Goal: Task Accomplishment & Management: Complete application form

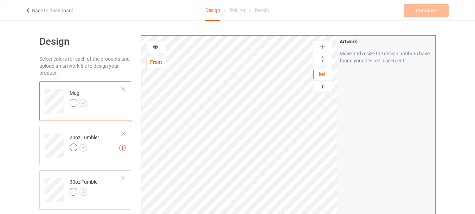
click at [156, 45] on icon at bounding box center [156, 45] width 6 height 5
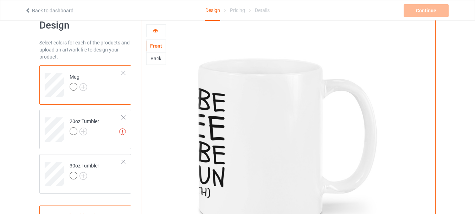
scroll to position [14, 0]
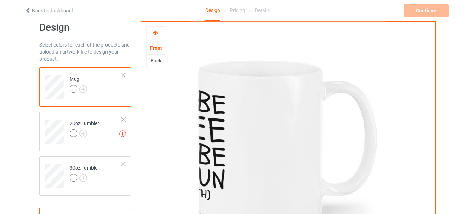
click at [154, 33] on icon at bounding box center [156, 31] width 6 height 5
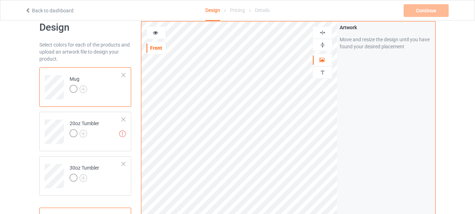
click at [156, 35] on div at bounding box center [156, 32] width 19 height 7
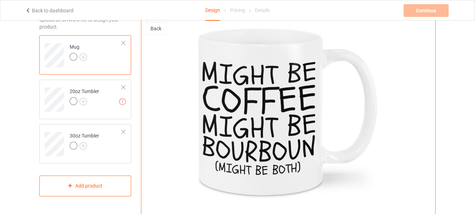
scroll to position [46, 0]
click at [104, 105] on td "Missing artworks 20oz Tumbler" at bounding box center [96, 97] width 60 height 29
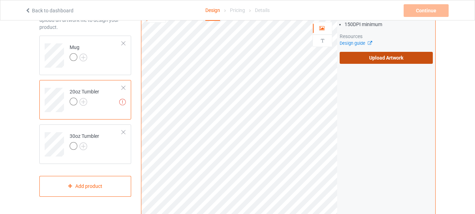
click at [370, 59] on label "Upload Artwork" at bounding box center [386, 58] width 93 height 12
click at [0, 0] on input "Upload Artwork" at bounding box center [0, 0] width 0 height 0
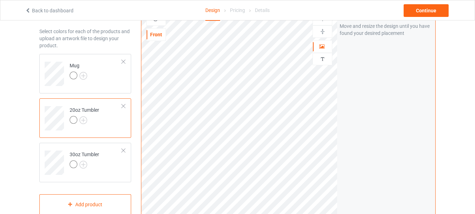
scroll to position [21, 0]
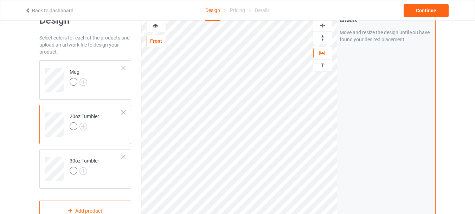
click at [158, 26] on icon at bounding box center [156, 24] width 6 height 5
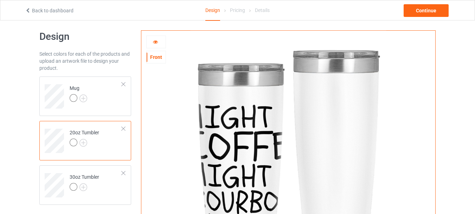
scroll to position [0, 0]
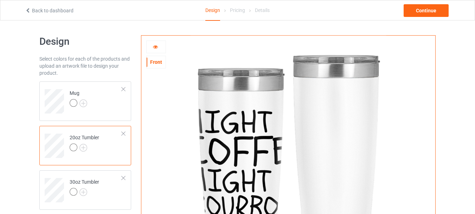
click at [148, 50] on div at bounding box center [156, 46] width 19 height 7
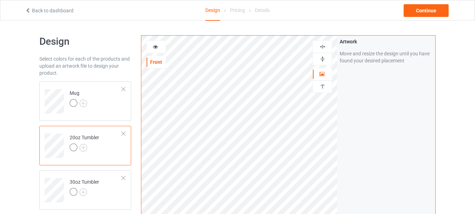
click at [154, 46] on icon at bounding box center [156, 45] width 6 height 5
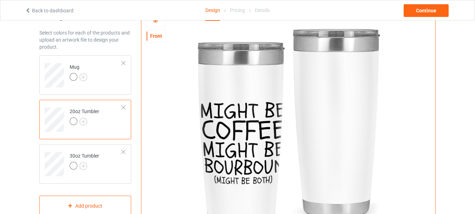
scroll to position [18, 0]
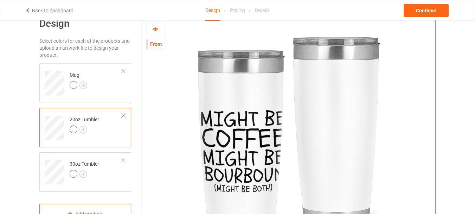
click at [154, 31] on div at bounding box center [156, 28] width 19 height 7
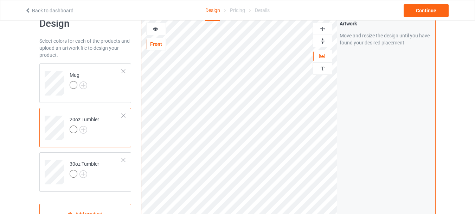
click at [156, 28] on icon at bounding box center [156, 27] width 6 height 5
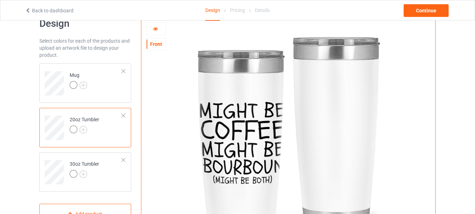
click at [154, 32] on div at bounding box center [156, 28] width 19 height 7
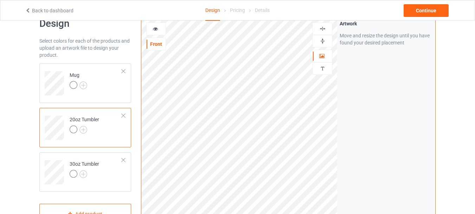
click at [154, 27] on icon at bounding box center [156, 27] width 6 height 5
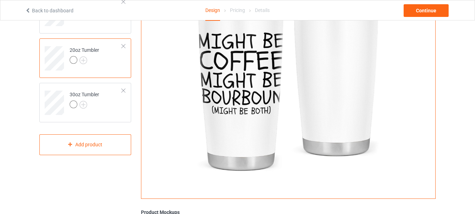
scroll to position [88, 0]
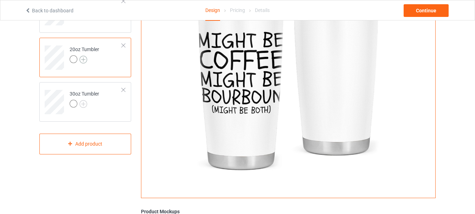
click at [82, 61] on img at bounding box center [84, 60] width 8 height 8
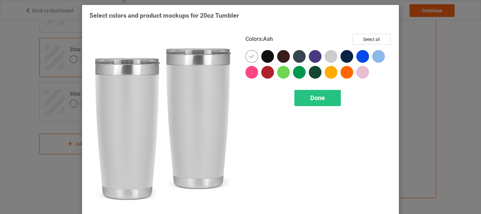
click at [327, 57] on div at bounding box center [330, 56] width 13 height 13
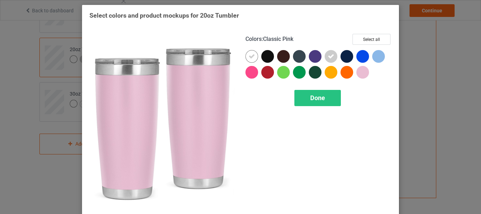
click at [360, 75] on div at bounding box center [362, 72] width 13 height 13
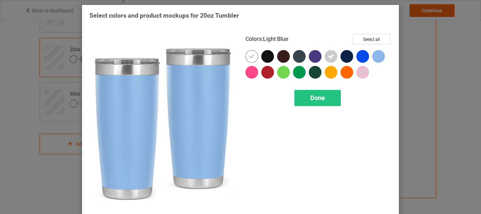
click at [375, 57] on div at bounding box center [378, 56] width 13 height 13
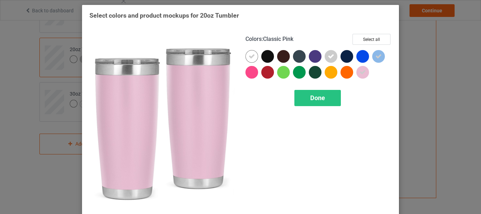
click at [359, 72] on icon at bounding box center [362, 72] width 6 height 6
click at [358, 72] on div at bounding box center [362, 72] width 13 height 13
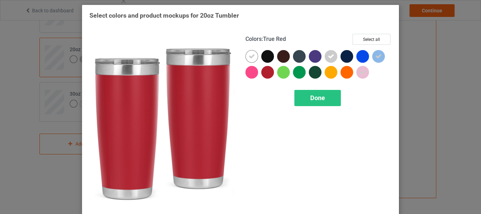
click at [262, 74] on div at bounding box center [267, 72] width 13 height 13
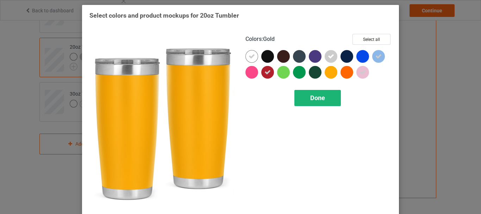
click at [318, 103] on div "Done" at bounding box center [317, 98] width 46 height 16
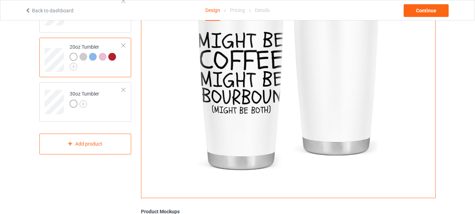
click at [101, 58] on div at bounding box center [103, 57] width 8 height 8
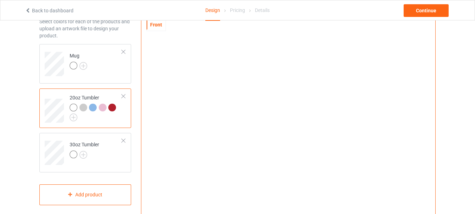
scroll to position [36, 0]
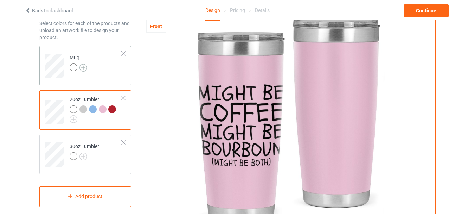
click at [84, 68] on img at bounding box center [84, 68] width 8 height 8
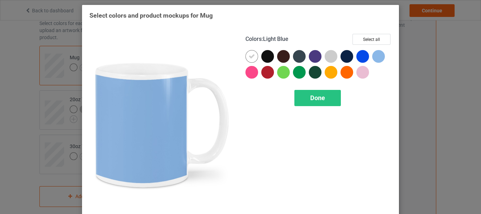
click at [377, 56] on div at bounding box center [378, 56] width 13 height 13
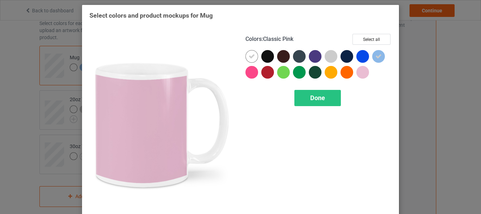
click at [362, 71] on div at bounding box center [362, 72] width 13 height 13
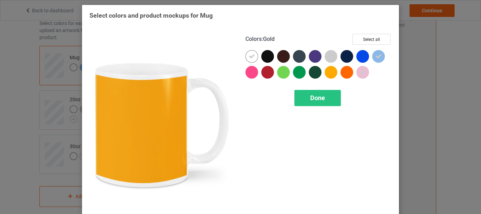
click at [329, 74] on div at bounding box center [330, 72] width 13 height 13
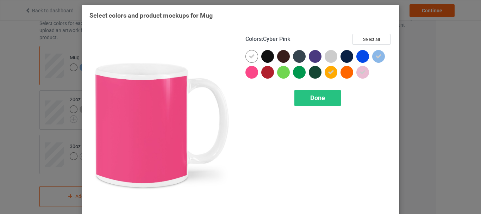
click at [251, 72] on div at bounding box center [251, 72] width 13 height 13
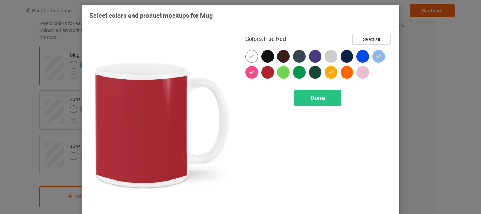
click at [265, 72] on div at bounding box center [267, 72] width 13 height 13
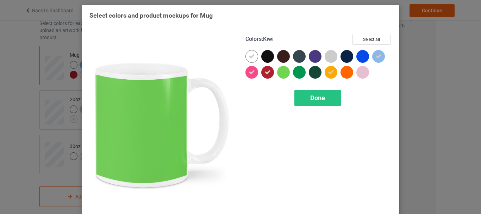
click at [278, 73] on div at bounding box center [283, 72] width 13 height 13
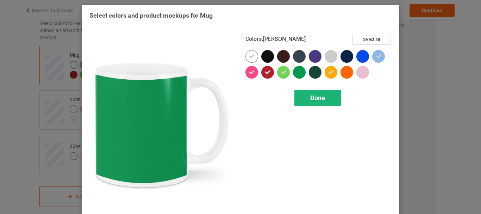
click at [312, 97] on span "Done" at bounding box center [317, 97] width 15 height 7
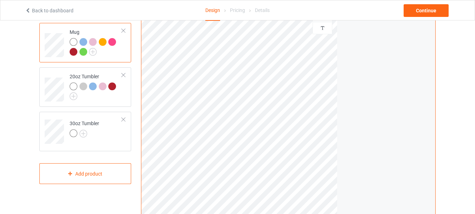
scroll to position [78, 0]
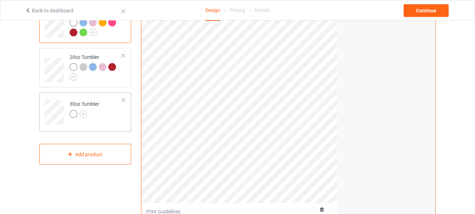
click at [86, 106] on div "30oz Tumbler" at bounding box center [85, 108] width 30 height 17
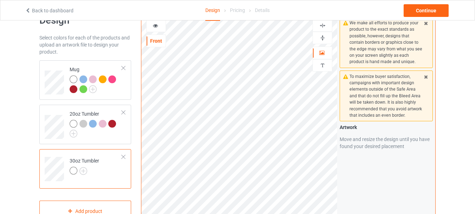
scroll to position [20, 0]
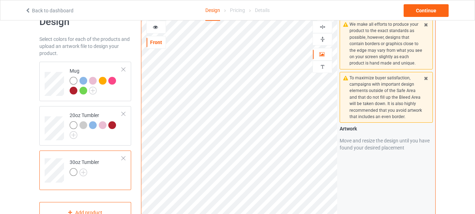
click at [156, 28] on icon at bounding box center [156, 26] width 6 height 5
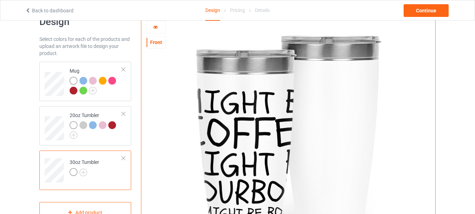
click at [159, 29] on div at bounding box center [156, 27] width 19 height 7
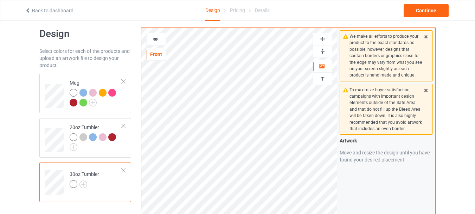
scroll to position [0, 0]
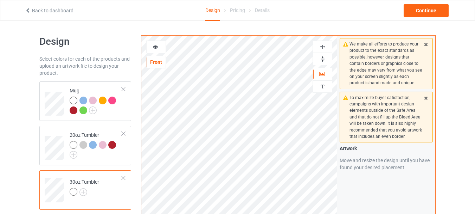
click at [152, 49] on div at bounding box center [156, 46] width 19 height 7
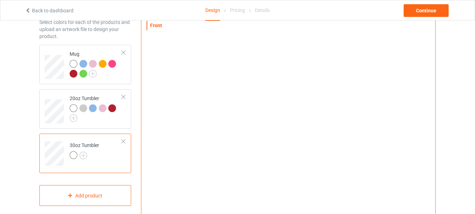
scroll to position [36, 0]
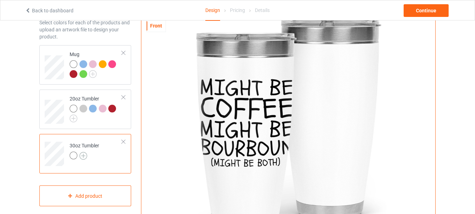
click at [82, 156] on img at bounding box center [84, 156] width 8 height 8
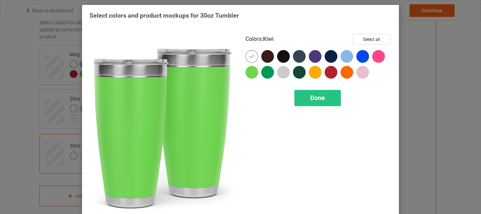
click at [249, 74] on div at bounding box center [251, 72] width 13 height 13
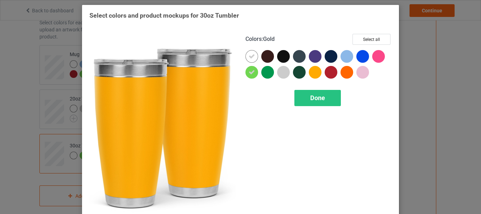
click at [311, 71] on div at bounding box center [315, 72] width 13 height 13
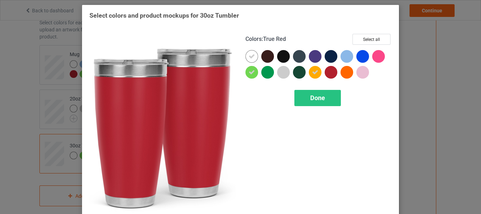
click at [324, 71] on div at bounding box center [330, 72] width 13 height 13
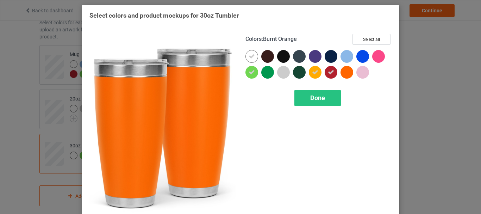
click at [340, 70] on div at bounding box center [346, 72] width 13 height 13
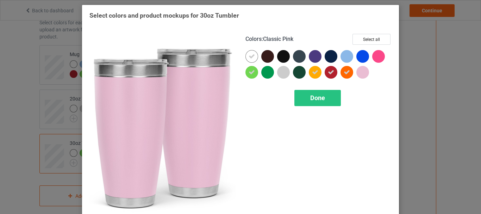
click at [357, 70] on div at bounding box center [362, 72] width 13 height 13
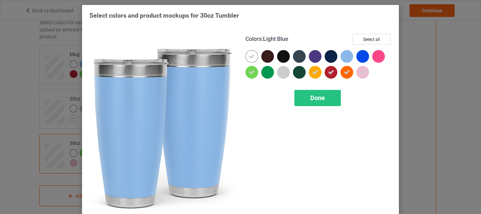
click at [344, 57] on div at bounding box center [346, 56] width 13 height 13
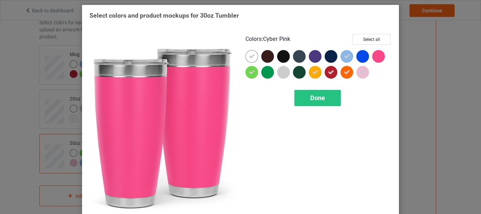
click at [375, 56] on div at bounding box center [378, 56] width 13 height 13
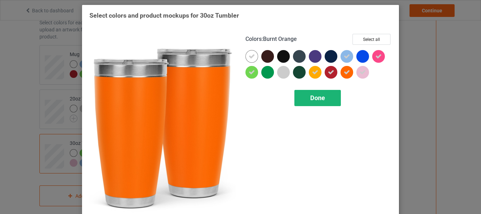
click at [314, 99] on span "Done" at bounding box center [317, 97] width 15 height 7
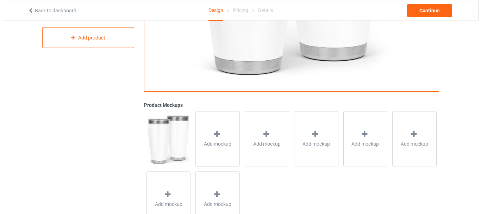
scroll to position [195, 0]
click at [217, 143] on span "Add mockup" at bounding box center [214, 143] width 27 height 7
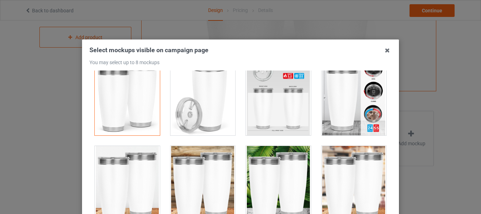
scroll to position [9, 0]
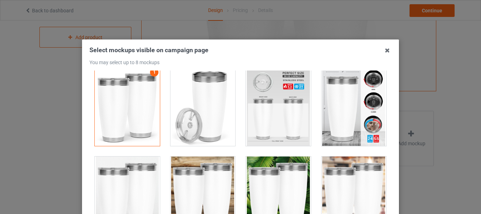
click at [327, 113] on div at bounding box center [353, 106] width 65 height 79
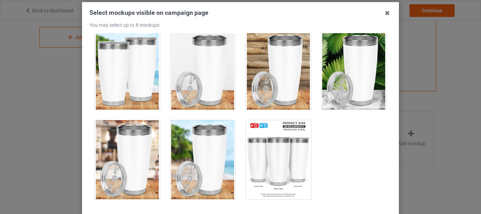
scroll to position [38, 0]
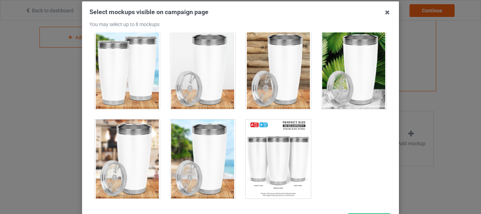
click at [124, 156] on div at bounding box center [127, 158] width 65 height 79
click at [269, 159] on div at bounding box center [278, 158] width 65 height 79
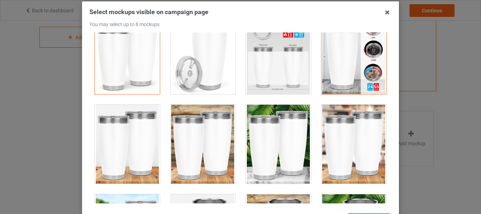
scroll to position [24, 0]
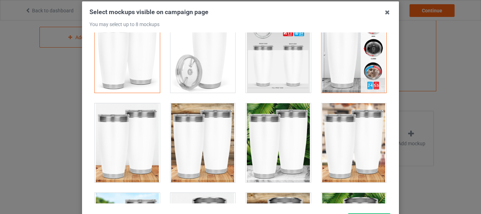
click at [338, 143] on div at bounding box center [353, 142] width 65 height 79
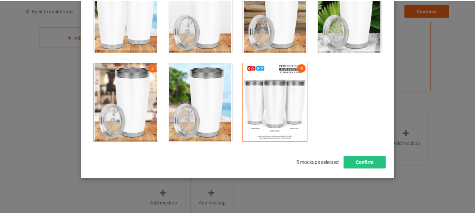
scroll to position [99, 0]
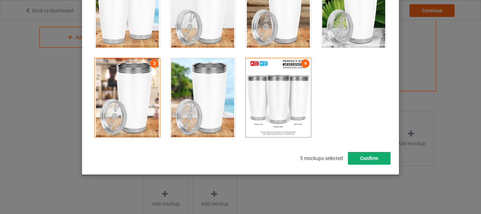
click at [365, 158] on button "Confirm" at bounding box center [369, 158] width 43 height 13
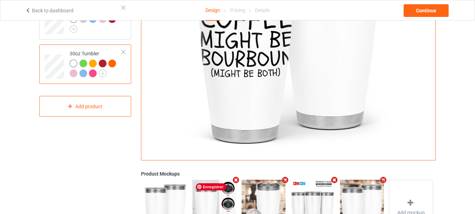
scroll to position [53, 0]
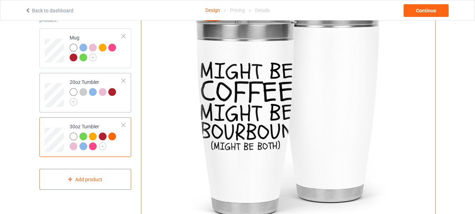
click at [114, 106] on div at bounding box center [96, 97] width 52 height 18
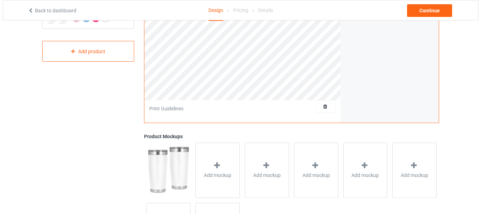
scroll to position [212, 0]
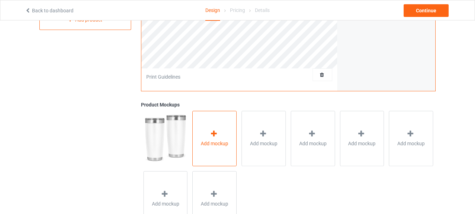
click at [205, 146] on span "Add mockup" at bounding box center [214, 143] width 27 height 7
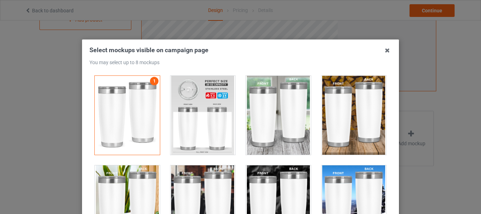
click at [205, 99] on div at bounding box center [202, 115] width 65 height 79
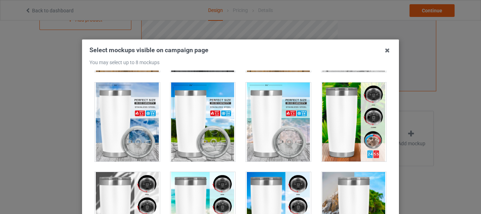
scroll to position [274, 0]
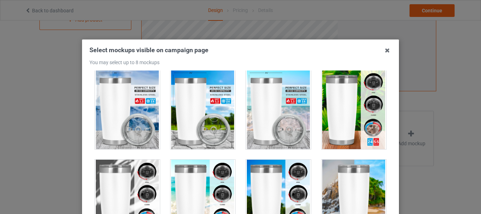
click at [273, 107] on div at bounding box center [278, 109] width 65 height 79
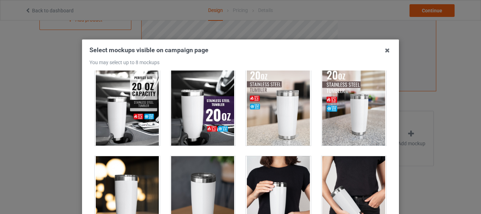
scroll to position [810, 0]
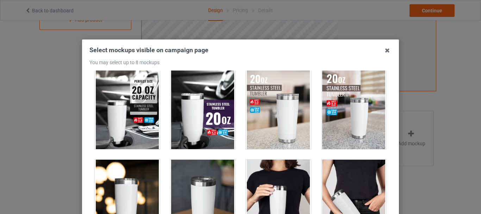
click at [184, 119] on div at bounding box center [202, 109] width 65 height 79
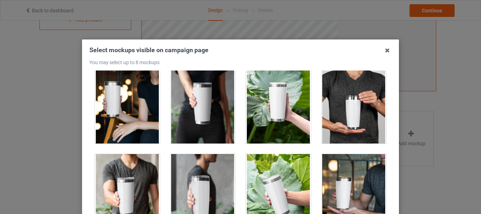
scroll to position [995, 0]
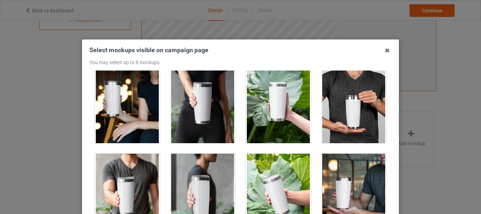
click at [198, 107] on div at bounding box center [202, 103] width 65 height 79
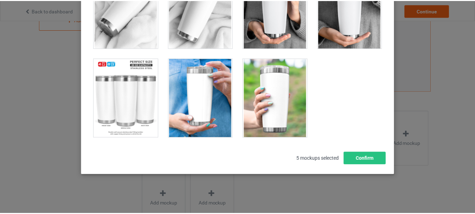
scroll to position [99, 0]
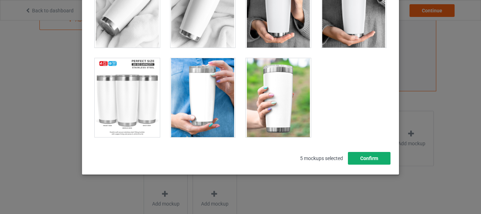
click at [352, 160] on button "Confirm" at bounding box center [369, 158] width 43 height 13
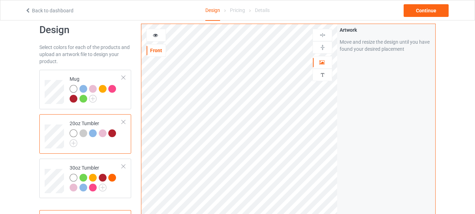
scroll to position [0, 0]
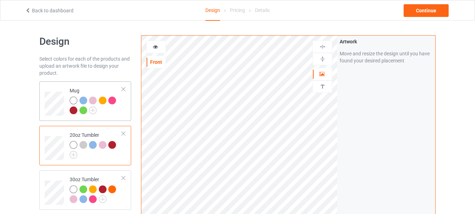
click at [120, 114] on div at bounding box center [96, 105] width 52 height 19
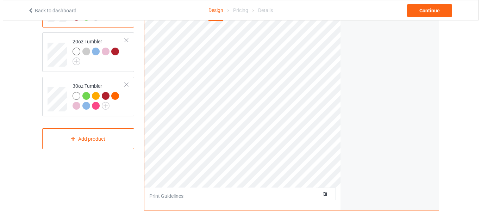
scroll to position [151, 0]
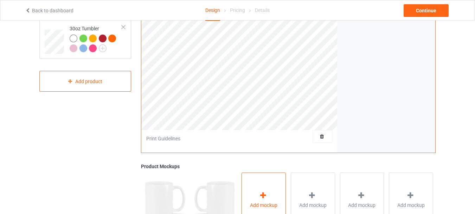
click at [262, 210] on div "Add mockup" at bounding box center [264, 199] width 44 height 55
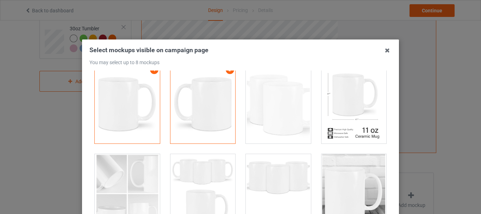
scroll to position [12, 0]
click at [350, 101] on div at bounding box center [353, 103] width 65 height 79
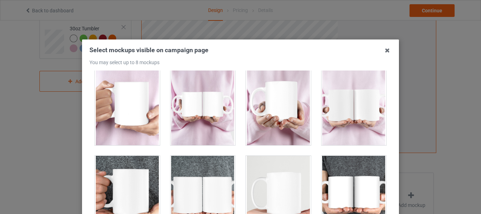
scroll to position [726, 0]
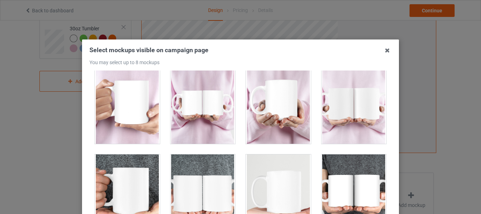
click at [132, 122] on div at bounding box center [127, 104] width 65 height 79
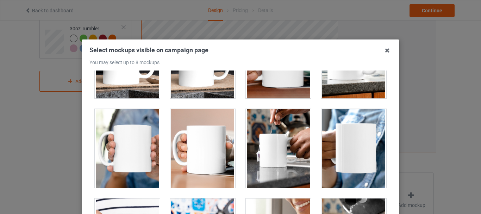
scroll to position [1296, 0]
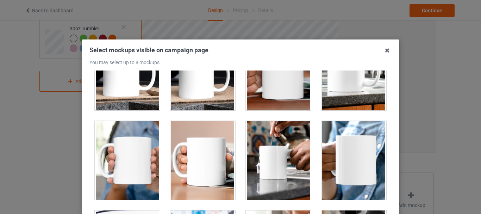
click at [272, 181] on div at bounding box center [278, 160] width 65 height 79
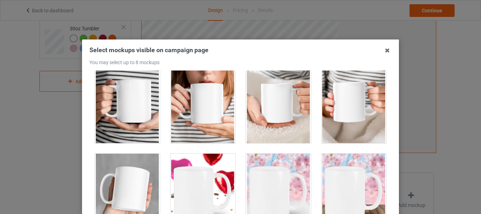
scroll to position [2152, 0]
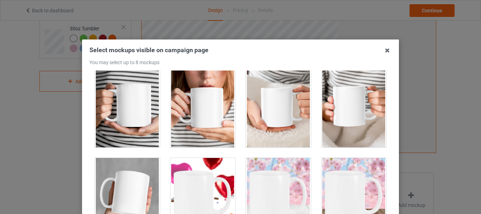
click at [193, 115] on div at bounding box center [202, 107] width 65 height 79
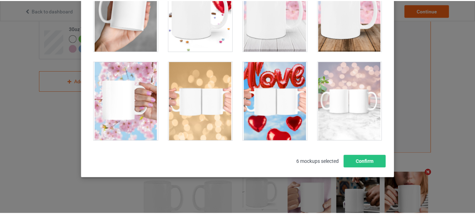
scroll to position [99, 0]
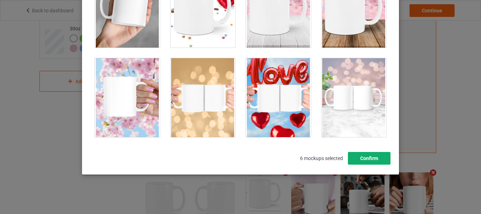
click at [354, 157] on button "Confirm" at bounding box center [369, 158] width 43 height 13
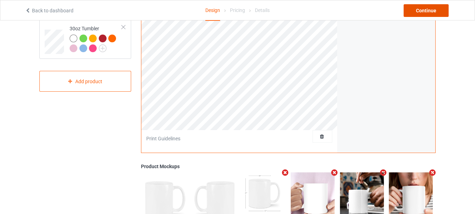
click at [427, 11] on div "Continue" at bounding box center [426, 10] width 45 height 13
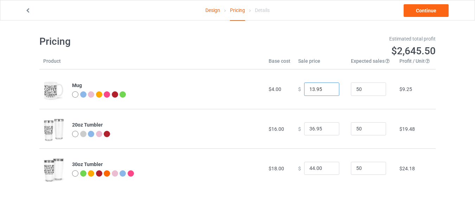
click at [327, 90] on input "13.95" at bounding box center [321, 88] width 35 height 13
click at [327, 90] on input "12.95" at bounding box center [321, 88] width 35 height 13
click at [327, 90] on input "11.95" at bounding box center [321, 88] width 35 height 13
click at [327, 90] on input "10.95" at bounding box center [321, 88] width 35 height 13
type input "9.95"
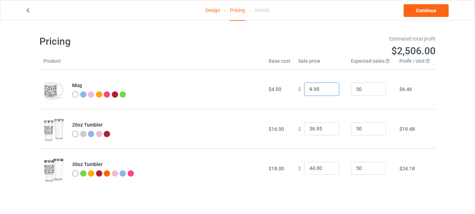
click at [327, 90] on input "9.95" at bounding box center [321, 88] width 35 height 13
click at [328, 130] on input "35.95" at bounding box center [321, 128] width 35 height 13
click at [328, 130] on input "34.95" at bounding box center [321, 128] width 35 height 13
click at [328, 130] on input "33.95" at bounding box center [321, 128] width 35 height 13
click at [328, 130] on input "32.95" at bounding box center [321, 128] width 35 height 13
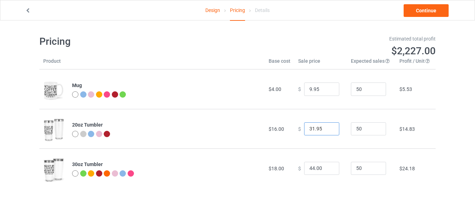
click at [328, 130] on input "31.95" at bounding box center [321, 128] width 35 height 13
click at [328, 130] on input "30.95" at bounding box center [321, 128] width 35 height 13
click at [328, 130] on input "29.95" at bounding box center [321, 128] width 35 height 13
click at [328, 130] on input "28.95" at bounding box center [321, 128] width 35 height 13
click at [328, 130] on input "27.95" at bounding box center [321, 128] width 35 height 13
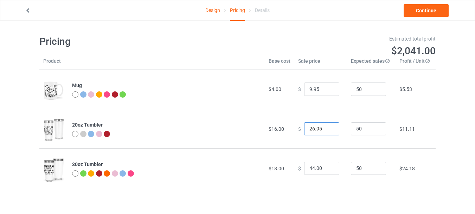
click at [328, 130] on input "26.95" at bounding box center [321, 128] width 35 height 13
click at [328, 130] on input "25.95" at bounding box center [321, 128] width 35 height 13
click at [328, 130] on input "24.95" at bounding box center [321, 128] width 35 height 13
click at [328, 130] on input "23.95" at bounding box center [321, 128] width 35 height 13
click at [328, 130] on input "22.95" at bounding box center [321, 128] width 35 height 13
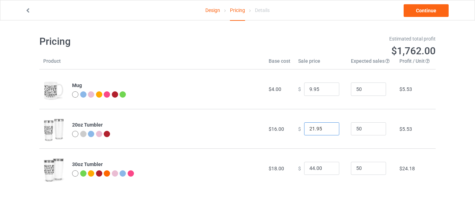
click at [328, 131] on input "21.95" at bounding box center [321, 128] width 35 height 13
click at [328, 131] on input "20.95" at bounding box center [321, 128] width 35 height 13
type input "19.95"
click at [328, 131] on input "19.95" at bounding box center [321, 128] width 35 height 13
click at [328, 170] on input "43" at bounding box center [321, 168] width 35 height 13
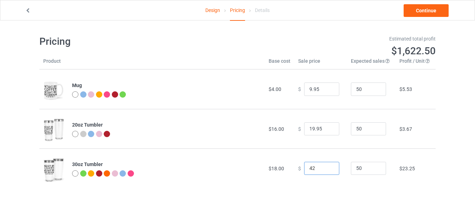
click at [328, 170] on input "42" at bounding box center [321, 168] width 35 height 13
click at [328, 170] on input "41" at bounding box center [321, 168] width 35 height 13
click at [328, 170] on input "40" at bounding box center [321, 168] width 35 height 13
click at [328, 170] on input "39" at bounding box center [321, 168] width 35 height 13
click at [328, 170] on input "38" at bounding box center [321, 168] width 35 height 13
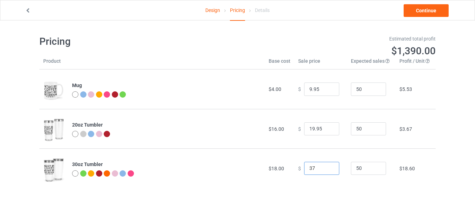
click at [328, 170] on input "37" at bounding box center [321, 168] width 35 height 13
click at [328, 170] on input "36" at bounding box center [321, 168] width 35 height 13
click at [328, 170] on input "35" at bounding box center [321, 168] width 35 height 13
click at [328, 170] on input "34" at bounding box center [321, 168] width 35 height 13
click at [328, 170] on input "33" at bounding box center [321, 168] width 35 height 13
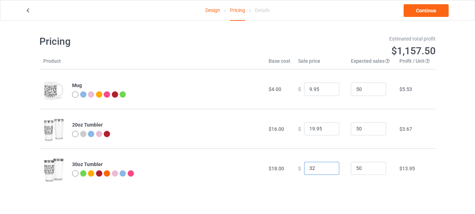
click at [328, 170] on input "32" at bounding box center [321, 168] width 35 height 13
click at [328, 170] on input "31" at bounding box center [321, 168] width 35 height 13
click at [328, 170] on input "30" at bounding box center [321, 168] width 35 height 13
click at [328, 170] on input "29" at bounding box center [321, 168] width 35 height 13
click at [328, 170] on input "28" at bounding box center [321, 168] width 35 height 13
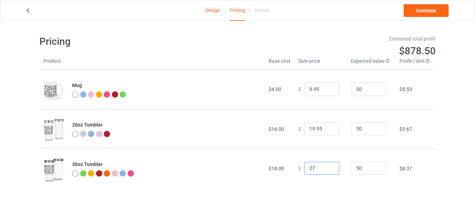
click at [328, 170] on input "27" at bounding box center [321, 168] width 35 height 13
click at [328, 170] on input "26" at bounding box center [321, 168] width 35 height 13
click at [328, 170] on input "25" at bounding box center [321, 168] width 35 height 13
click at [328, 170] on input "24" at bounding box center [321, 168] width 35 height 13
click at [328, 170] on input "23" at bounding box center [321, 168] width 35 height 13
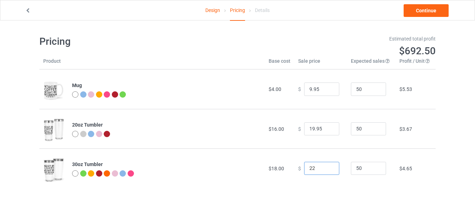
click at [328, 170] on input "22" at bounding box center [321, 168] width 35 height 13
click at [328, 170] on input "21" at bounding box center [321, 168] width 35 height 13
click at [318, 168] on input "21" at bounding box center [321, 168] width 35 height 13
click at [310, 169] on input "0.00" at bounding box center [321, 168] width 35 height 13
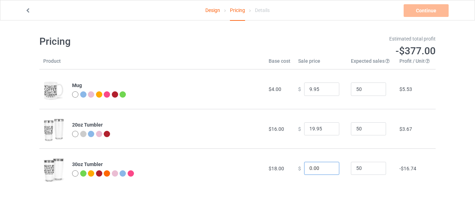
click at [310, 169] on input "0.00" at bounding box center [321, 168] width 35 height 13
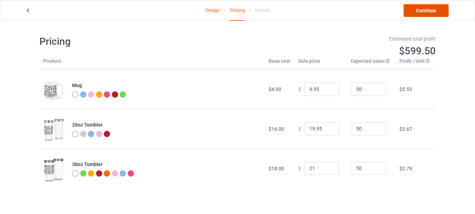
type input "21.00"
click at [426, 8] on link "Continue" at bounding box center [426, 10] width 45 height 13
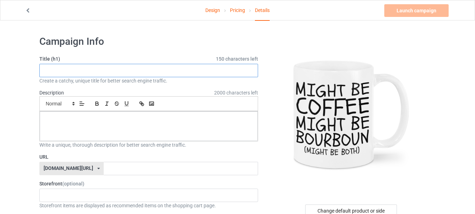
click at [65, 74] on input "text" at bounding box center [148, 70] width 219 height 13
paste input "Funny Might Be Coffee Might Be Bourbon, Bourbon Lovers"
type input "Funny Might Be Coffee Might Be Bourbon, Bourbon Lovers"
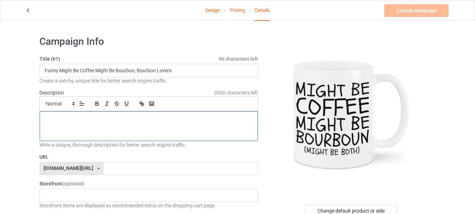
click at [89, 115] on div at bounding box center [149, 126] width 218 height 30
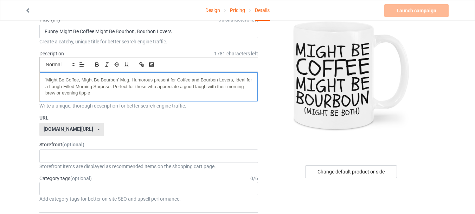
scroll to position [43, 0]
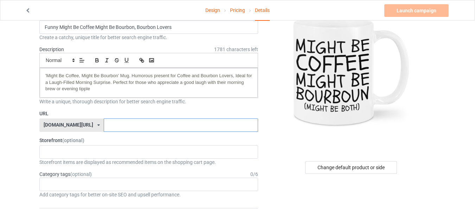
click at [104, 127] on input "text" at bounding box center [181, 124] width 154 height 13
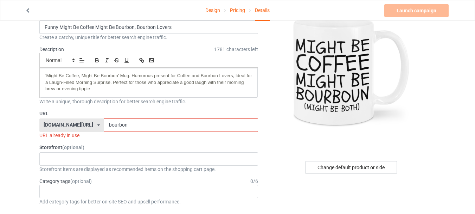
click at [104, 125] on input "bourbon" at bounding box center [181, 124] width 154 height 13
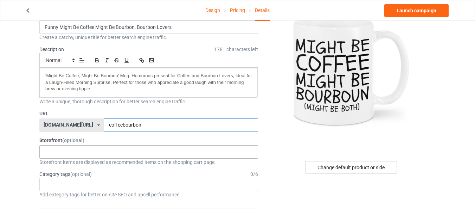
type input "coffeebourbon"
click at [84, 148] on div "InkSpire : Custom Apparel and Gifts That Inspire 64cfad196bdd59002f2c0493" at bounding box center [148, 151] width 219 height 13
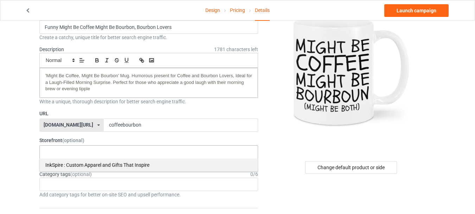
click at [74, 166] on div "InkSpire : Custom Apparel and Gifts That Inspire" at bounding box center [149, 164] width 218 height 13
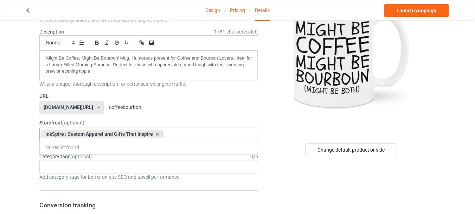
scroll to position [71, 0]
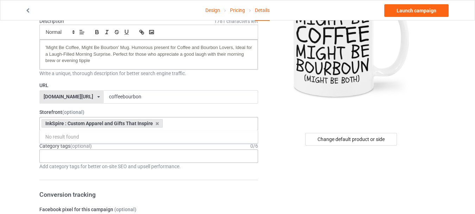
click at [56, 156] on div "Age > [DEMOGRAPHIC_DATA] > 1 Age > [DEMOGRAPHIC_DATA] Months > 1 Month Age > [D…" at bounding box center [148, 155] width 219 height 13
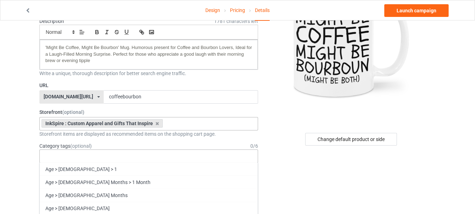
click at [56, 156] on div "Age > [DEMOGRAPHIC_DATA] > 1 Age > [DEMOGRAPHIC_DATA] Months > 1 Month Age > [D…" at bounding box center [148, 155] width 219 height 13
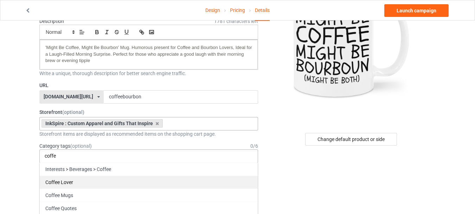
type input "coffe"
click at [62, 180] on div "Coffee Lover" at bounding box center [149, 181] width 218 height 13
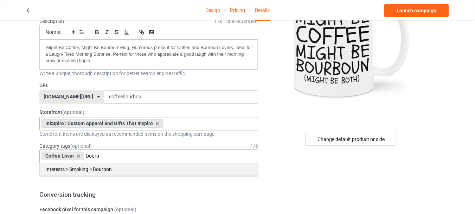
type input "bourb"
click at [75, 171] on div "Interests > Smoking > Bourbon" at bounding box center [149, 168] width 218 height 13
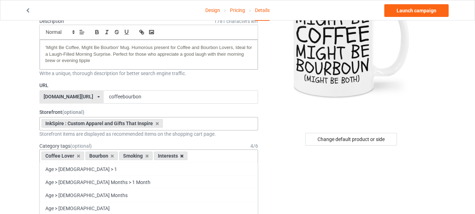
click at [181, 155] on icon at bounding box center [182, 155] width 4 height 5
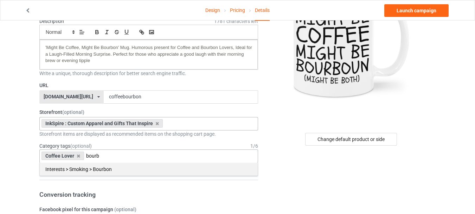
type input "bourb"
click at [88, 170] on div "Interests > Smoking > Bourbon" at bounding box center [149, 168] width 218 height 13
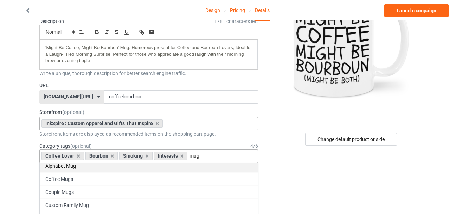
scroll to position [17, 0]
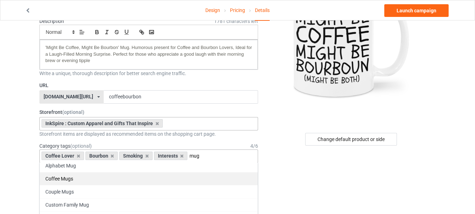
type input "mug"
click at [60, 179] on div "Coffee Mugs" at bounding box center [149, 178] width 218 height 13
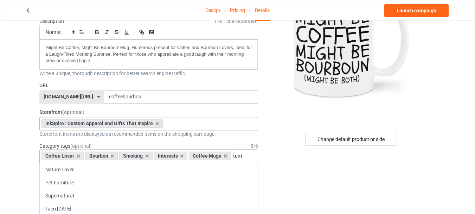
scroll to position [0, 0]
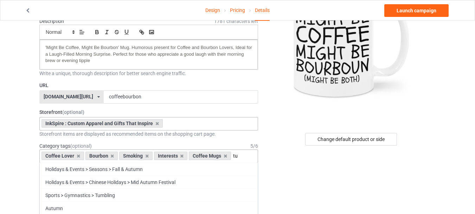
type input "t"
type input "2"
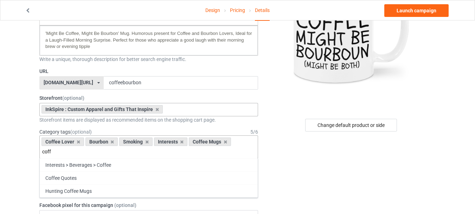
scroll to position [86, 0]
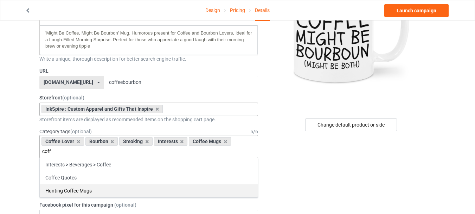
type input "coff"
click at [64, 190] on div "Hunting Coffee Mugs" at bounding box center [149, 190] width 218 height 13
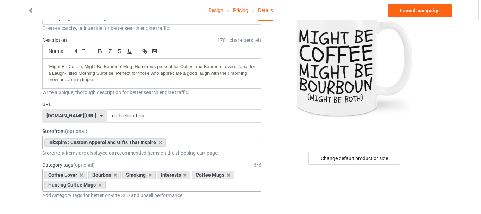
scroll to position [50, 0]
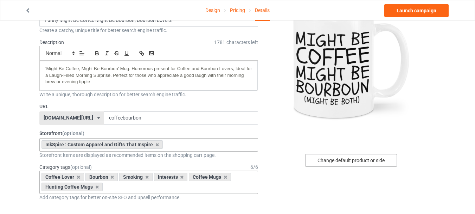
click at [343, 160] on div "Change default product or side" at bounding box center [351, 160] width 92 height 13
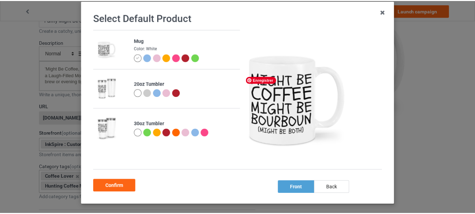
scroll to position [69, 0]
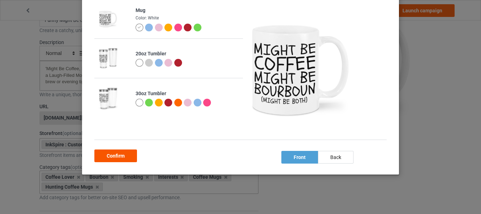
click at [110, 156] on div "Confirm" at bounding box center [115, 155] width 43 height 13
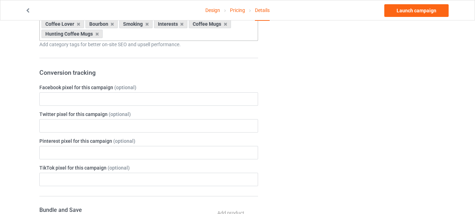
scroll to position [200, 0]
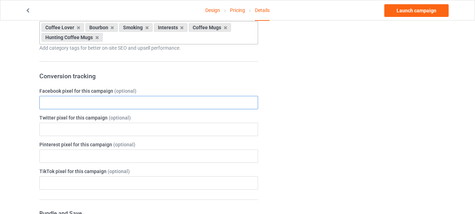
click at [106, 103] on input "text" at bounding box center [148, 102] width 219 height 13
click at [60, 102] on input "text" at bounding box center [148, 102] width 219 height 13
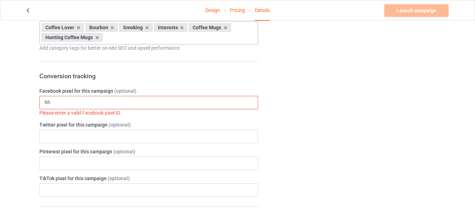
type input "h"
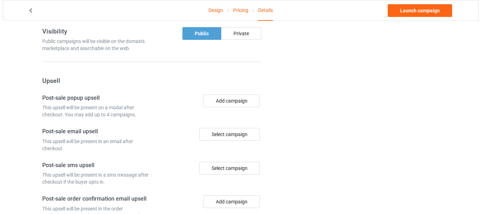
scroll to position [477, 0]
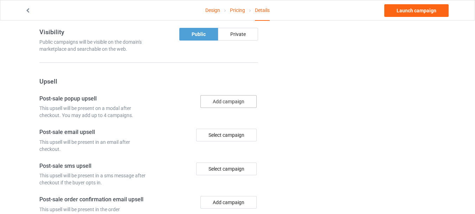
click at [216, 102] on button "Add campaign" at bounding box center [229, 101] width 56 height 13
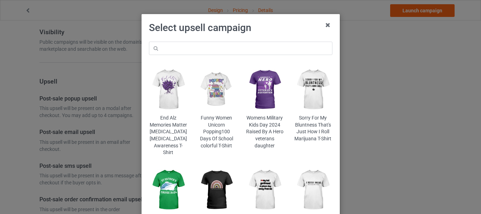
scroll to position [25, 0]
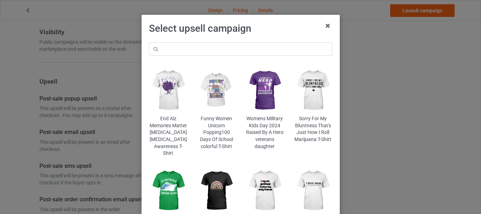
click at [308, 88] on img at bounding box center [312, 90] width 38 height 48
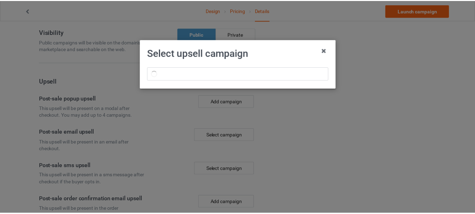
scroll to position [0, 0]
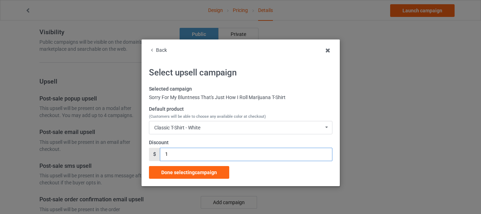
click at [176, 151] on input "1" at bounding box center [246, 153] width 172 height 13
type input "02"
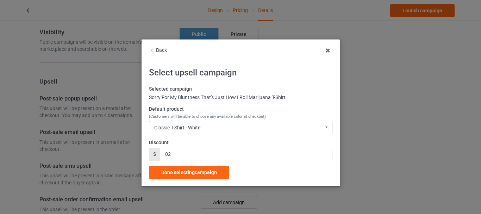
click at [231, 128] on div "Classic T-Shirt - White Classic T-Shirt - White Classic T-Shirt - Ash Premium F…" at bounding box center [240, 127] width 183 height 13
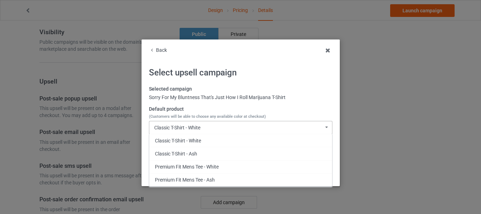
click at [231, 128] on div "Classic T-Shirt - White Classic T-Shirt - White Classic T-Shirt - Ash Premium F…" at bounding box center [240, 127] width 183 height 13
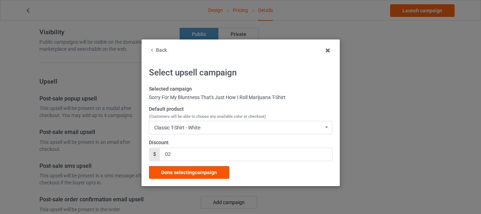
click at [183, 171] on span "Done selecting campaign" at bounding box center [189, 172] width 56 height 6
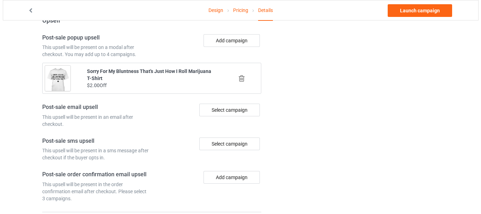
scroll to position [538, 0]
click at [227, 112] on div "Select campaign" at bounding box center [226, 109] width 61 height 13
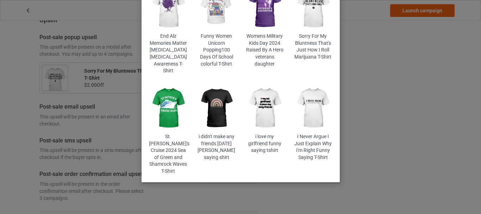
scroll to position [108, 0]
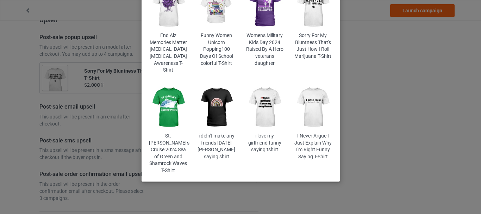
click at [305, 111] on img at bounding box center [312, 107] width 38 height 48
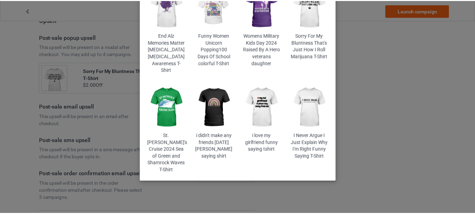
scroll to position [0, 0]
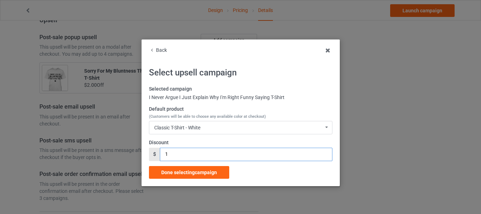
click at [166, 152] on input "1" at bounding box center [246, 153] width 172 height 13
type input "02"
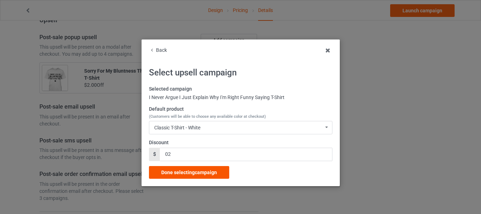
click at [173, 171] on span "Done selecting campaign" at bounding box center [189, 172] width 56 height 6
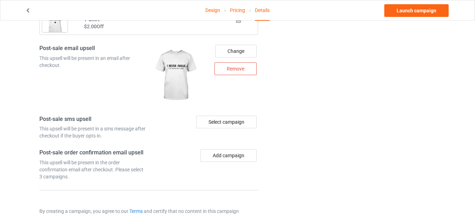
scroll to position [597, 0]
click at [406, 10] on link "Launch campaign" at bounding box center [417, 10] width 64 height 13
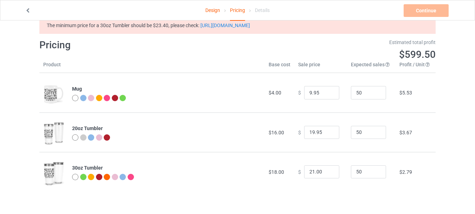
scroll to position [20, 0]
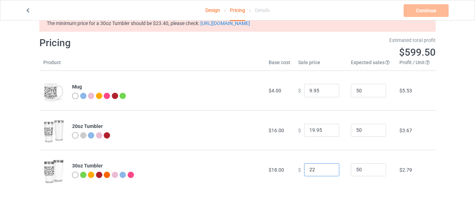
click at [327, 167] on input "22" at bounding box center [321, 169] width 35 height 13
click at [327, 167] on input "23" at bounding box center [321, 169] width 35 height 13
click at [316, 172] on input "23" at bounding box center [321, 169] width 35 height 13
click at [310, 170] on input "0.00" at bounding box center [321, 169] width 35 height 13
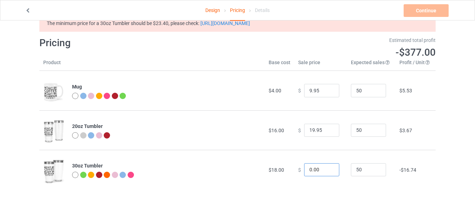
drag, startPoint x: 309, startPoint y: 170, endPoint x: 301, endPoint y: 171, distance: 7.8
click at [304, 171] on input "0.00" at bounding box center [321, 169] width 35 height 13
drag, startPoint x: 319, startPoint y: 168, endPoint x: 313, endPoint y: 169, distance: 5.6
click at [313, 169] on input "23.00" at bounding box center [321, 169] width 35 height 13
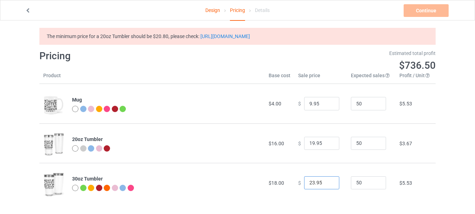
scroll to position [7, 0]
type input "23.95"
drag, startPoint x: 311, startPoint y: 143, endPoint x: 304, endPoint y: 144, distance: 7.4
click at [304, 144] on input "19.95" at bounding box center [321, 143] width 35 height 13
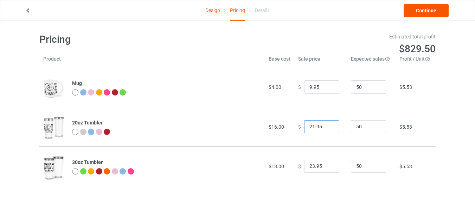
type input "21.95"
click at [431, 12] on link "Continue" at bounding box center [426, 10] width 45 height 13
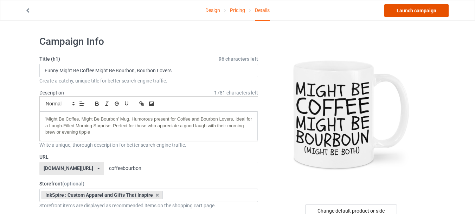
click at [431, 12] on link "Launch campaign" at bounding box center [417, 10] width 64 height 13
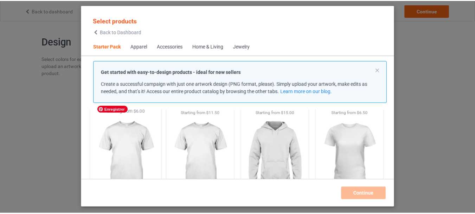
scroll to position [43, 0]
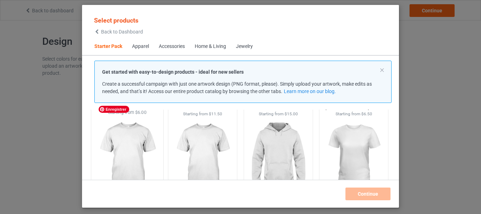
click at [130, 150] on img at bounding box center [127, 156] width 66 height 83
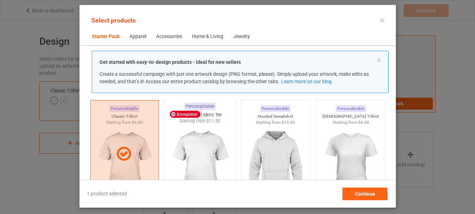
scroll to position [24, 0]
click at [197, 169] on img at bounding box center [200, 165] width 66 height 83
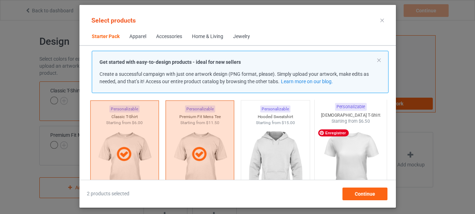
click at [338, 142] on img at bounding box center [351, 165] width 66 height 83
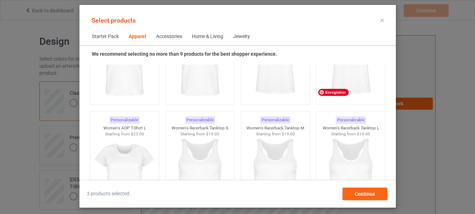
scroll to position [1307, 0]
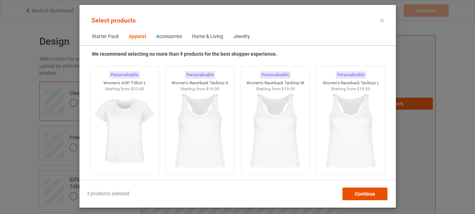
click at [359, 197] on div "Continue" at bounding box center [364, 193] width 45 height 13
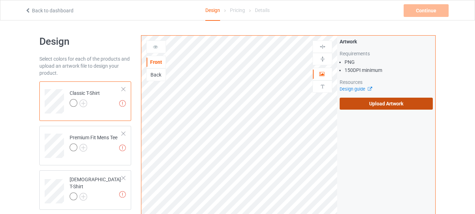
click at [381, 100] on label "Upload Artwork" at bounding box center [386, 103] width 93 height 12
click at [0, 0] on input "Upload Artwork" at bounding box center [0, 0] width 0 height 0
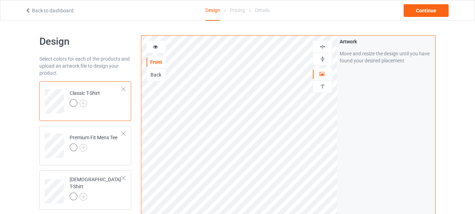
click at [156, 48] on icon at bounding box center [156, 45] width 6 height 5
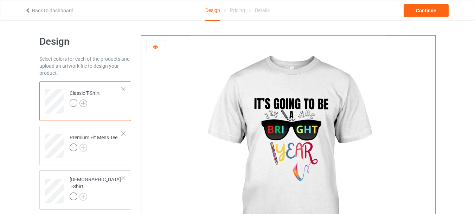
click at [82, 103] on img at bounding box center [84, 103] width 8 height 8
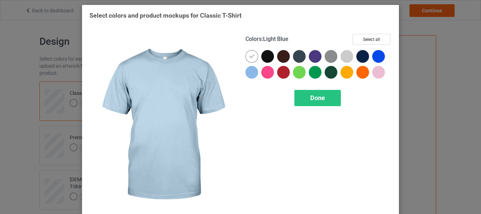
click at [247, 74] on div at bounding box center [251, 72] width 13 height 13
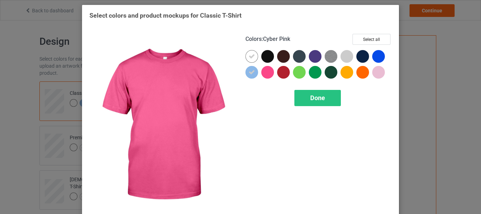
click at [266, 71] on div at bounding box center [267, 72] width 13 height 13
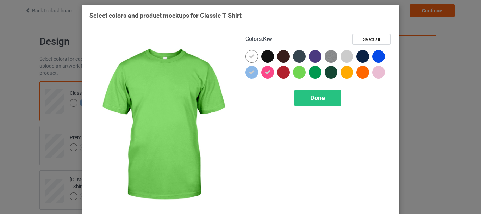
click at [295, 70] on div at bounding box center [299, 72] width 13 height 13
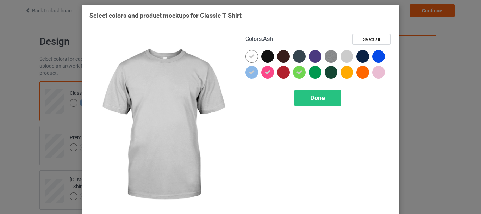
click at [341, 56] on div at bounding box center [346, 56] width 13 height 13
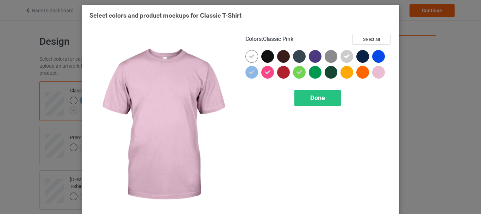
click at [378, 72] on div at bounding box center [378, 72] width 13 height 13
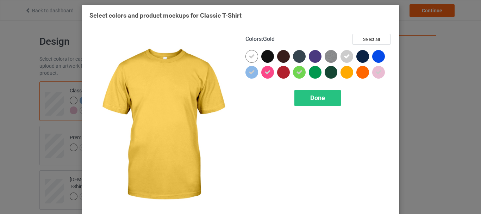
click at [345, 74] on div at bounding box center [346, 72] width 13 height 13
click at [317, 96] on span "Done" at bounding box center [317, 97] width 15 height 7
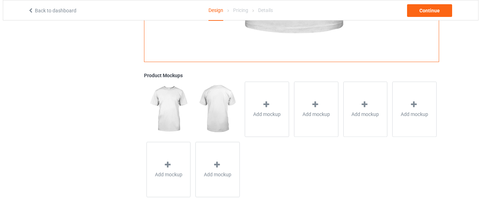
scroll to position [224, 0]
click at [270, 96] on div "Add mockup" at bounding box center [264, 108] width 44 height 55
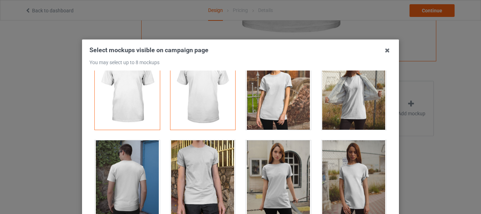
scroll to position [19, 0]
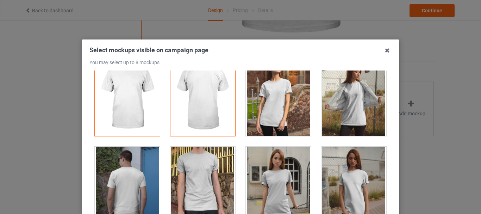
click at [270, 96] on div at bounding box center [278, 96] width 65 height 79
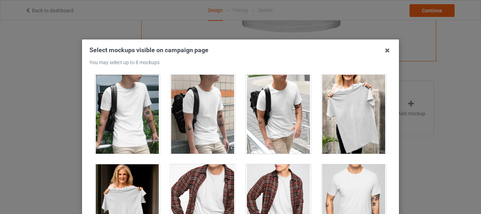
scroll to position [1875, 0]
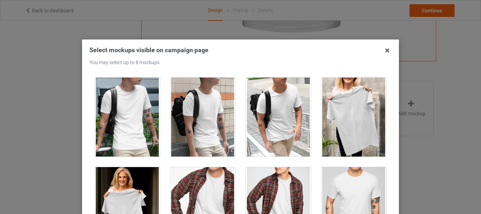
click at [273, 119] on div at bounding box center [278, 116] width 65 height 79
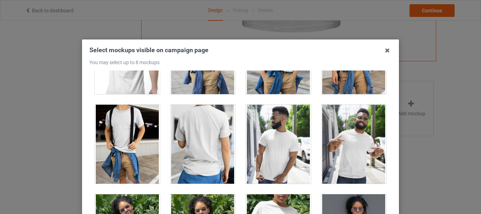
scroll to position [4082, 0]
click at [128, 112] on div at bounding box center [127, 144] width 65 height 79
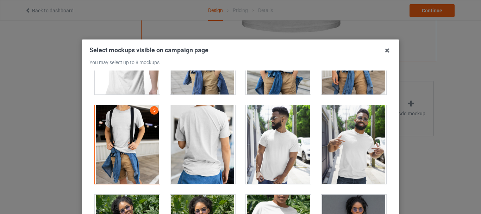
click at [128, 112] on div at bounding box center [127, 144] width 65 height 79
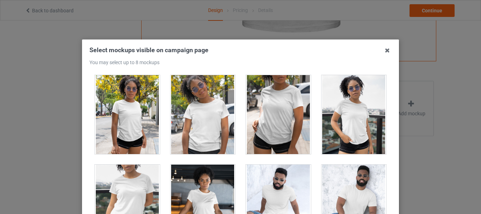
scroll to position [4828, 0]
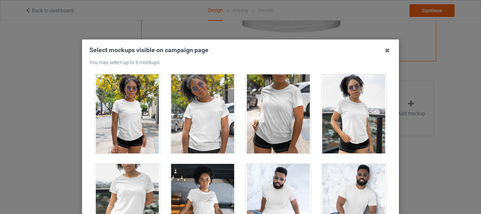
click at [197, 116] on div at bounding box center [202, 113] width 65 height 79
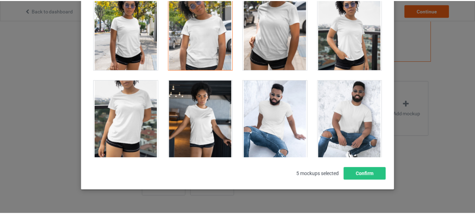
scroll to position [99, 0]
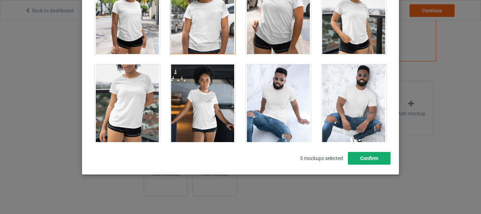
click at [354, 159] on button "Confirm" at bounding box center [369, 158] width 43 height 13
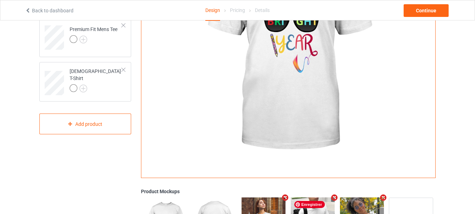
scroll to position [88, 0]
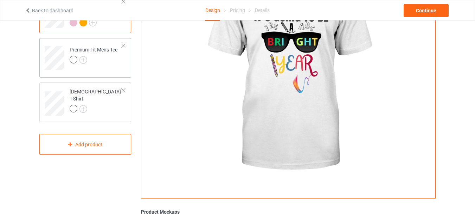
click at [108, 65] on div at bounding box center [94, 61] width 48 height 10
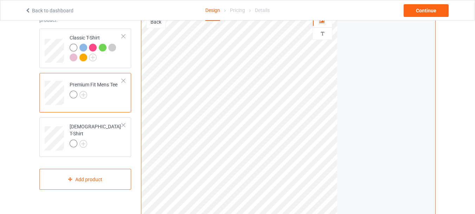
scroll to position [53, 0]
click at [84, 97] on img at bounding box center [84, 94] width 8 height 8
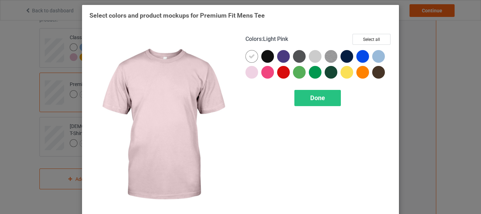
click at [248, 75] on div at bounding box center [251, 72] width 13 height 13
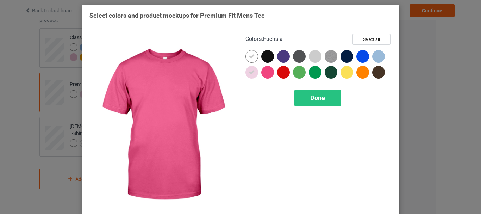
click at [266, 69] on div at bounding box center [267, 72] width 13 height 13
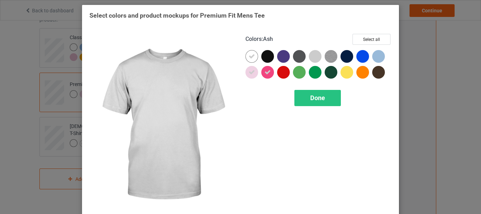
click at [311, 56] on div at bounding box center [315, 56] width 13 height 13
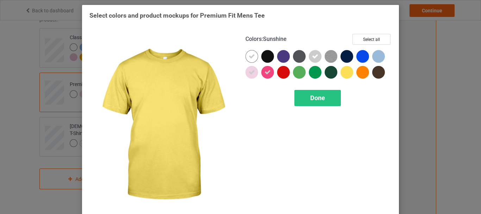
click at [347, 75] on div at bounding box center [346, 72] width 13 height 13
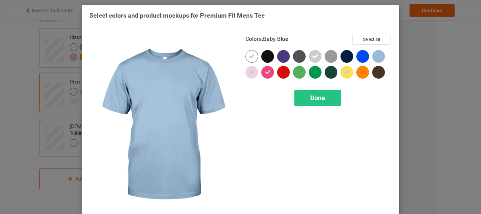
click at [374, 59] on div at bounding box center [378, 56] width 13 height 13
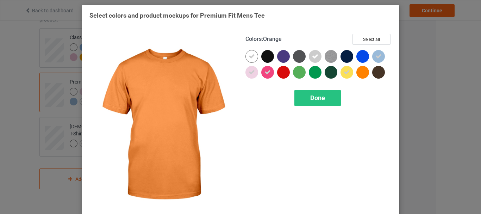
click at [363, 70] on div at bounding box center [362, 72] width 13 height 13
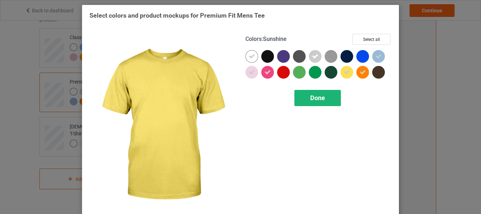
click at [324, 94] on div "Done" at bounding box center [317, 98] width 46 height 16
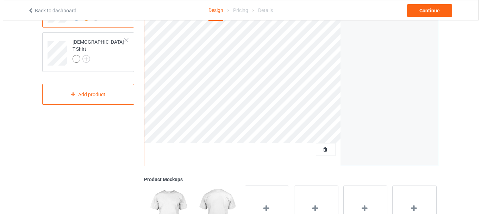
scroll to position [195, 0]
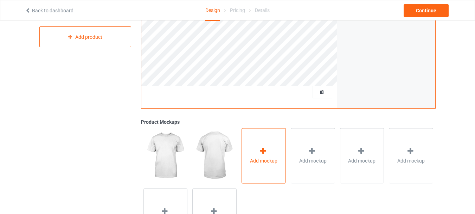
click at [262, 154] on icon at bounding box center [263, 150] width 9 height 7
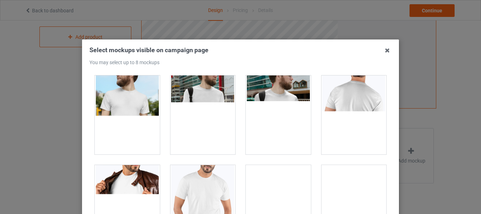
scroll to position [358, 0]
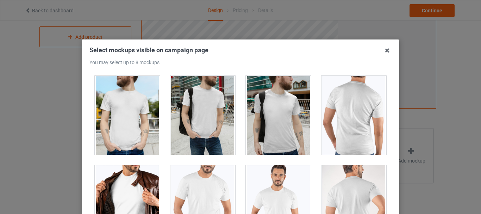
click at [257, 129] on div at bounding box center [278, 115] width 65 height 79
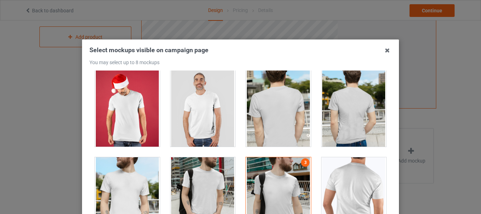
scroll to position [277, 0]
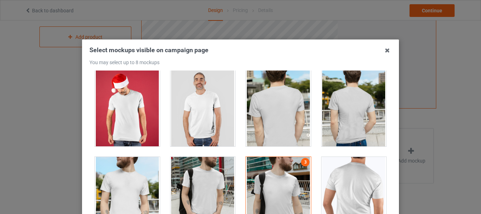
click at [278, 112] on div at bounding box center [278, 106] width 65 height 79
click at [132, 185] on div at bounding box center [127, 196] width 65 height 79
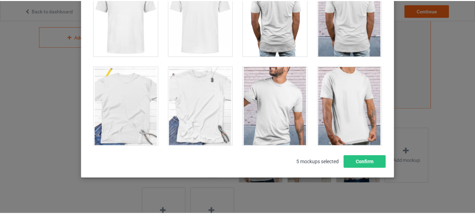
scroll to position [99, 0]
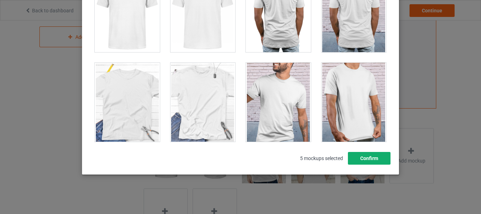
click at [369, 156] on button "Confirm" at bounding box center [369, 158] width 43 height 13
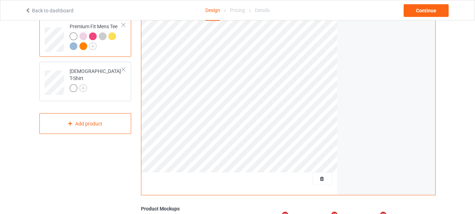
scroll to position [108, 0]
click at [89, 90] on td "Ladies T-Shirt" at bounding box center [96, 80] width 60 height 31
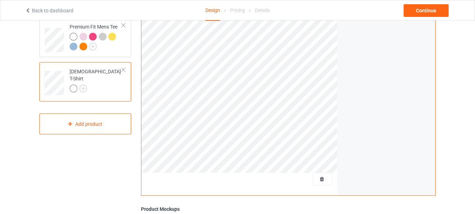
drag, startPoint x: 89, startPoint y: 90, endPoint x: 120, endPoint y: -4, distance: 98.9
click at [86, 87] on img at bounding box center [84, 88] width 8 height 8
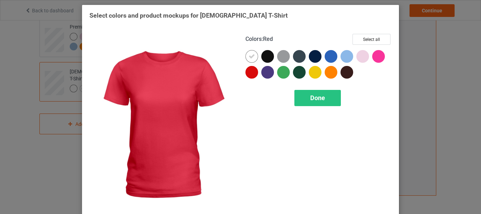
click at [249, 74] on div at bounding box center [251, 72] width 13 height 13
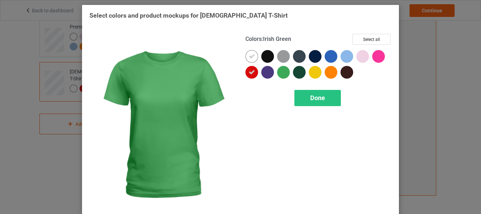
click at [283, 72] on div at bounding box center [283, 72] width 13 height 13
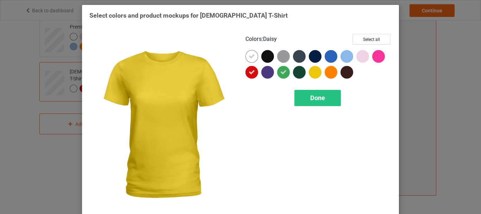
click at [309, 70] on div at bounding box center [315, 72] width 13 height 13
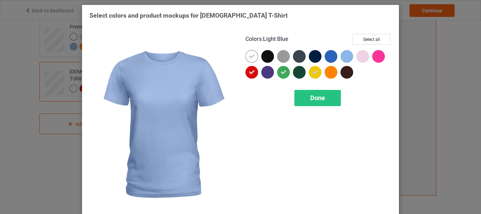
click at [340, 58] on div at bounding box center [346, 56] width 13 height 13
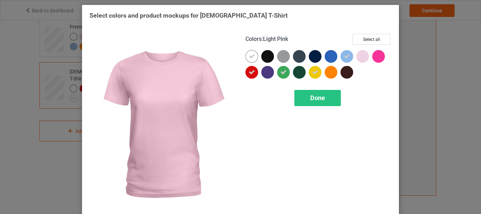
click at [359, 58] on div at bounding box center [362, 56] width 13 height 13
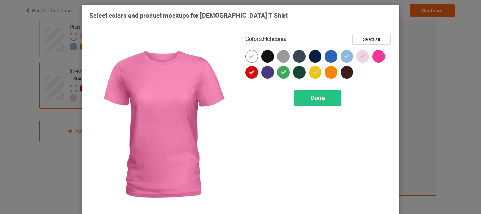
click at [376, 57] on div at bounding box center [378, 56] width 13 height 13
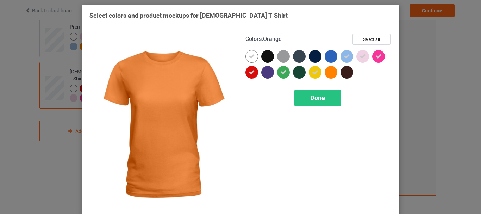
click at [329, 73] on div at bounding box center [330, 72] width 13 height 13
click at [315, 100] on span "Done" at bounding box center [317, 97] width 15 height 7
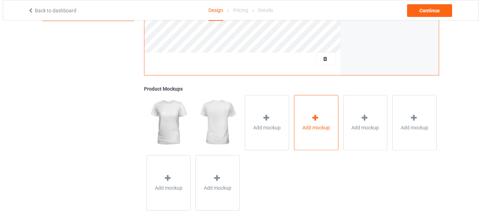
scroll to position [228, 0]
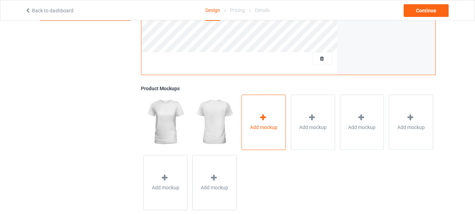
click at [266, 118] on icon at bounding box center [263, 117] width 9 height 7
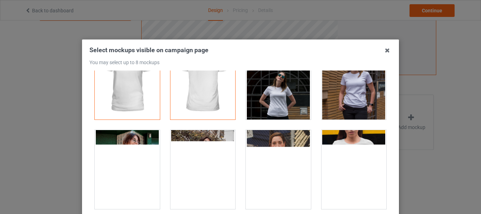
scroll to position [35, 0]
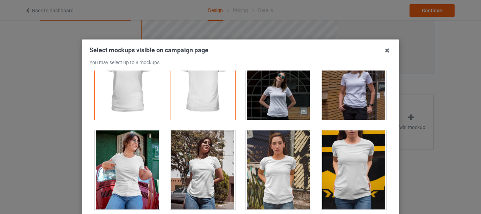
click at [338, 105] on div at bounding box center [353, 80] width 65 height 79
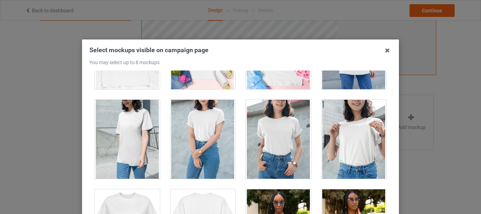
scroll to position [1227, 0]
click at [353, 158] on div at bounding box center [353, 139] width 65 height 79
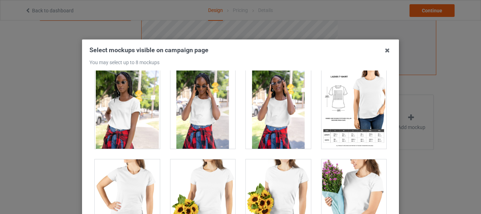
scroll to position [1614, 0]
click at [143, 115] on div at bounding box center [127, 109] width 65 height 79
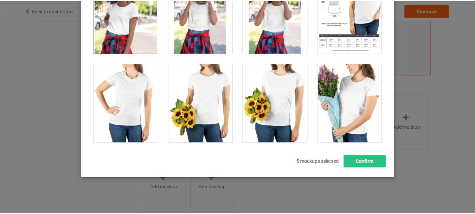
scroll to position [99, 0]
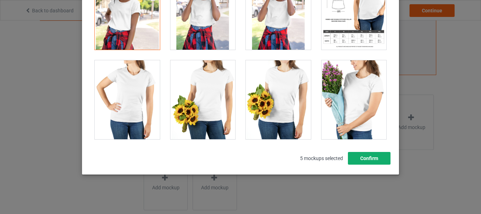
click at [368, 161] on button "Confirm" at bounding box center [369, 158] width 43 height 13
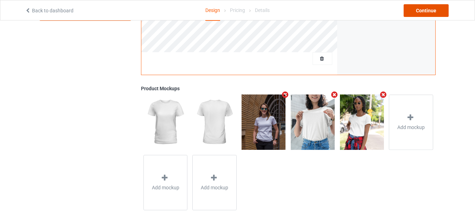
click at [426, 13] on div "Continue" at bounding box center [426, 10] width 45 height 13
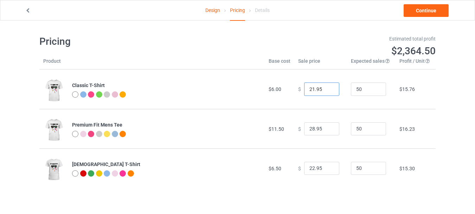
click at [327, 91] on input "21.95" at bounding box center [321, 88] width 35 height 13
click at [327, 91] on input "20.95" at bounding box center [321, 88] width 35 height 13
click at [327, 91] on input "19.95" at bounding box center [321, 88] width 35 height 13
click at [327, 91] on input "18.95" at bounding box center [321, 88] width 35 height 13
click at [327, 91] on input "17.95" at bounding box center [321, 88] width 35 height 13
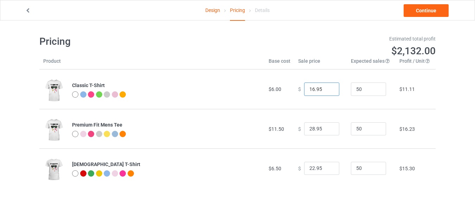
click at [327, 91] on input "16.95" at bounding box center [321, 88] width 35 height 13
click at [327, 91] on input "15.95" at bounding box center [321, 88] width 35 height 13
click at [327, 91] on input "14.95" at bounding box center [321, 88] width 35 height 13
click at [327, 91] on input "13.95" at bounding box center [321, 88] width 35 height 13
type input "12.95"
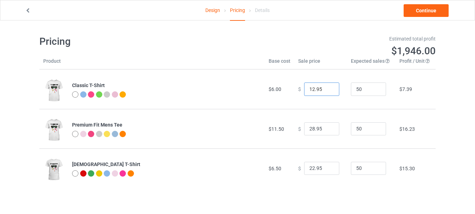
click at [327, 91] on input "12.95" at bounding box center [321, 88] width 35 height 13
click at [328, 129] on input "27.95" at bounding box center [321, 128] width 35 height 13
click at [328, 129] on input "26.95" at bounding box center [321, 128] width 35 height 13
click at [328, 129] on input "25.95" at bounding box center [321, 128] width 35 height 13
click at [328, 129] on input "24.95" at bounding box center [321, 128] width 35 height 13
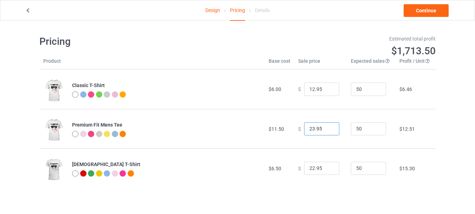
click at [328, 129] on input "23.95" at bounding box center [321, 128] width 35 height 13
click at [328, 129] on input "22.95" at bounding box center [321, 128] width 35 height 13
click at [328, 129] on input "21.95" at bounding box center [321, 128] width 35 height 13
click at [328, 129] on input "20.95" at bounding box center [321, 128] width 35 height 13
click at [328, 129] on input "19.95" at bounding box center [321, 128] width 35 height 13
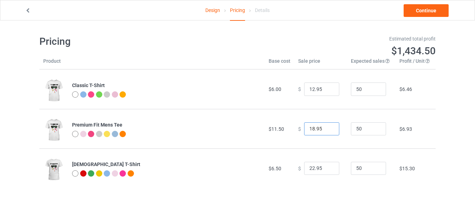
click at [328, 129] on input "18.95" at bounding box center [321, 128] width 35 height 13
click at [328, 129] on input "17.95" at bounding box center [321, 128] width 35 height 13
click at [328, 129] on input "16.95" at bounding box center [321, 128] width 35 height 13
click at [328, 129] on input "15.95" at bounding box center [321, 128] width 35 height 13
type input "14.95"
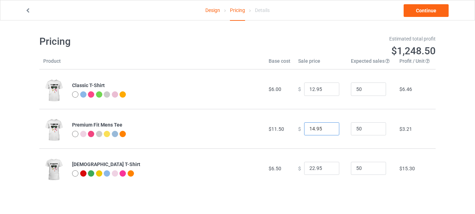
click at [328, 129] on input "14.95" at bounding box center [321, 128] width 35 height 13
click at [328, 170] on input "21.95" at bounding box center [321, 168] width 35 height 13
click at [328, 170] on input "20.95" at bounding box center [321, 168] width 35 height 13
click at [328, 170] on input "19.95" at bounding box center [321, 168] width 35 height 13
click at [328, 170] on input "18.95" at bounding box center [321, 168] width 35 height 13
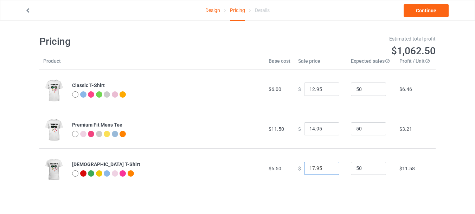
click at [328, 170] on input "17.95" at bounding box center [321, 168] width 35 height 13
click at [328, 170] on input "16.95" at bounding box center [321, 168] width 35 height 13
type input "15.95"
click at [328, 170] on input "15.95" at bounding box center [321, 168] width 35 height 13
type input "15.95"
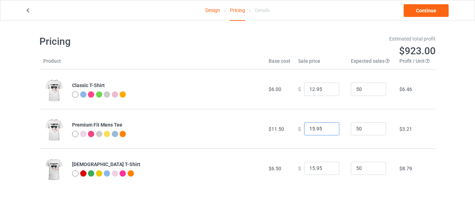
click at [328, 127] on input "15.95" at bounding box center [321, 128] width 35 height 13
click at [327, 170] on input "14.95" at bounding box center [321, 168] width 35 height 13
click at [327, 170] on input "13.95" at bounding box center [321, 168] width 35 height 13
type input "12.95"
click at [327, 170] on input "12.95" at bounding box center [321, 168] width 35 height 13
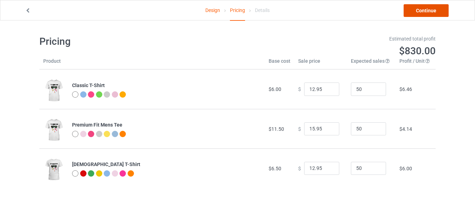
click at [416, 13] on link "Continue" at bounding box center [426, 10] width 45 height 13
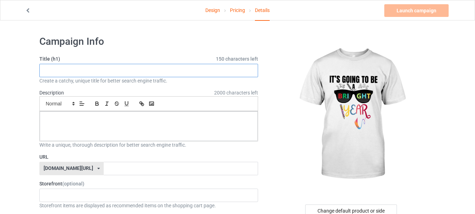
click at [108, 73] on input "text" at bounding box center [148, 70] width 219 height 13
paste input "It's Going To Be A Bright Year Sunglasses, Back to School"
type input "It's Going To Be A Bright Year Sunglasses, Back to School"
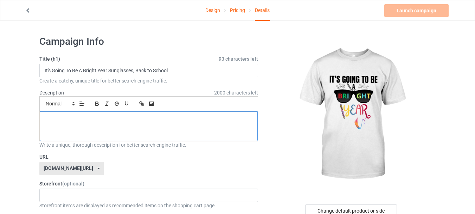
click at [85, 124] on div at bounding box center [149, 126] width 218 height 30
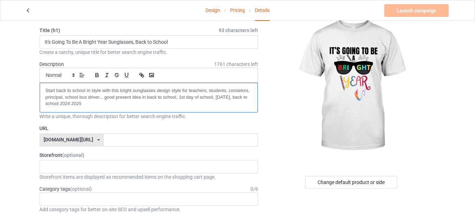
scroll to position [41, 0]
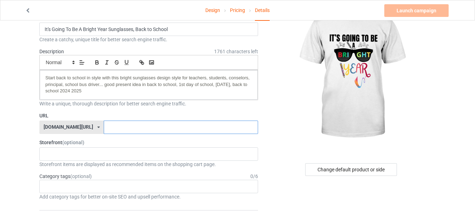
click at [104, 126] on input "text" at bounding box center [181, 126] width 154 height 13
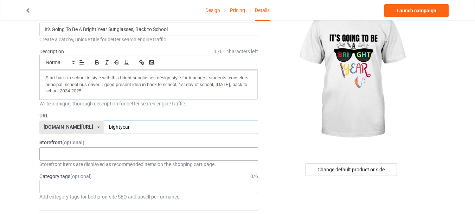
type input "bightyear"
click at [100, 149] on div "InkSpire : Custom Apparel and Gifts That Inspire 64cfad196bdd59002f2c0493" at bounding box center [148, 153] width 219 height 13
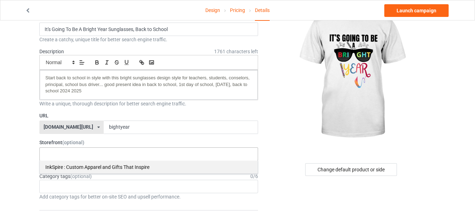
click at [82, 163] on div "InkSpire : Custom Apparel and Gifts That Inspire" at bounding box center [149, 166] width 218 height 13
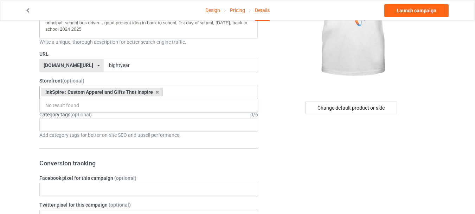
scroll to position [103, 0]
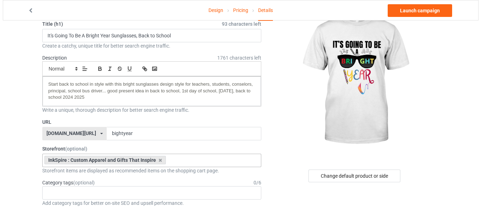
scroll to position [34, 0]
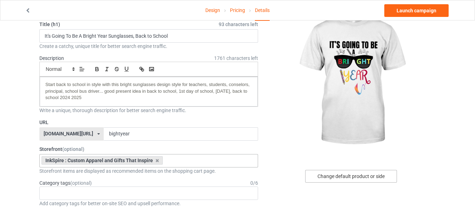
click at [335, 179] on div "Change default product or side" at bounding box center [351, 176] width 92 height 13
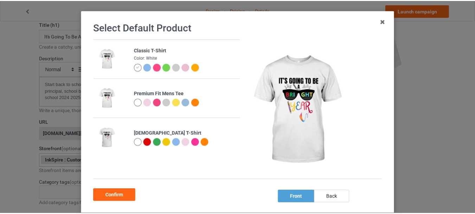
scroll to position [30, 0]
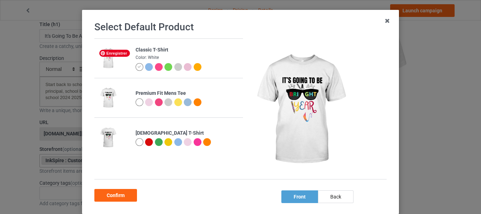
click at [105, 66] on img at bounding box center [107, 58] width 19 height 24
click at [116, 195] on div "Confirm" at bounding box center [115, 195] width 43 height 13
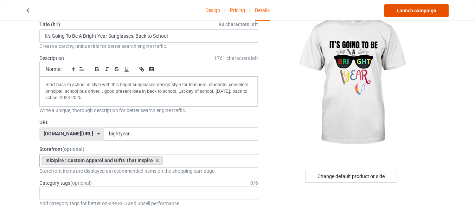
click at [401, 14] on link "Launch campaign" at bounding box center [417, 10] width 64 height 13
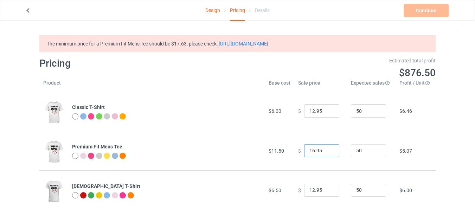
click at [327, 150] on input "16.95" at bounding box center [321, 150] width 35 height 13
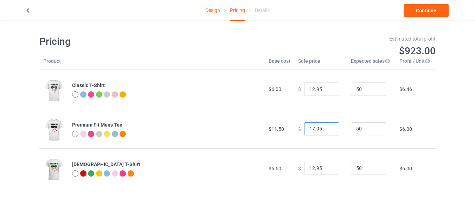
type input "17.95"
click at [327, 135] on input "17.95" at bounding box center [321, 128] width 35 height 13
click at [419, 12] on link "Continue" at bounding box center [426, 10] width 45 height 13
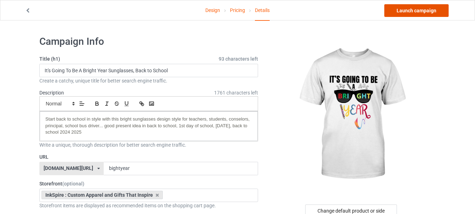
click at [419, 12] on link "Launch campaign" at bounding box center [417, 10] width 64 height 13
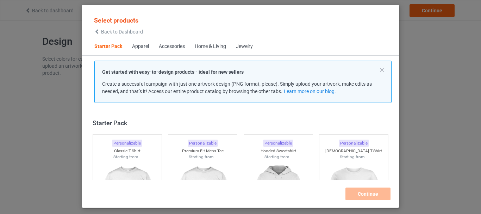
scroll to position [9, 0]
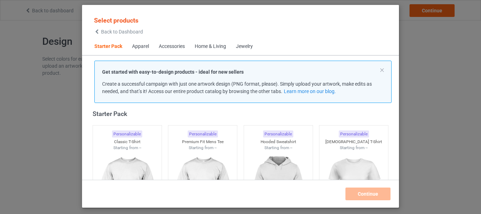
click at [113, 32] on span "Back to Dashboard" at bounding box center [122, 32] width 42 height 6
click at [117, 31] on span "Back to Dashboard" at bounding box center [122, 32] width 42 height 6
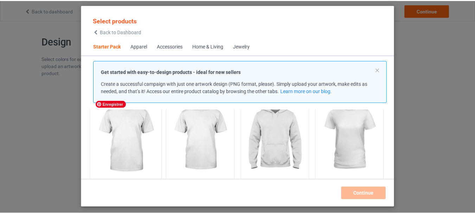
scroll to position [62, 0]
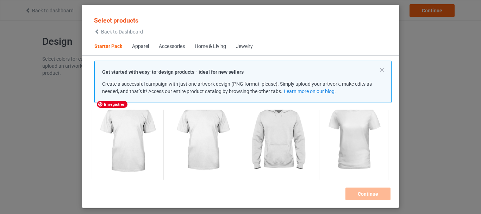
click at [130, 145] on img at bounding box center [127, 138] width 66 height 83
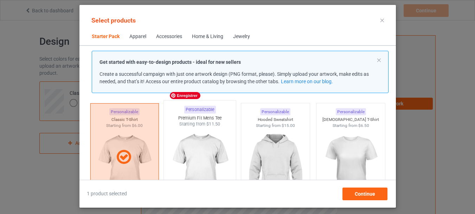
scroll to position [24, 0]
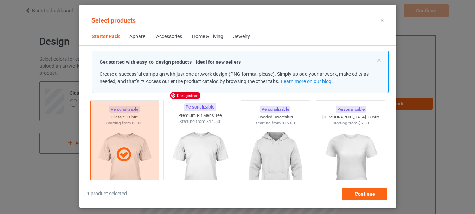
click at [202, 145] on img at bounding box center [200, 166] width 66 height 83
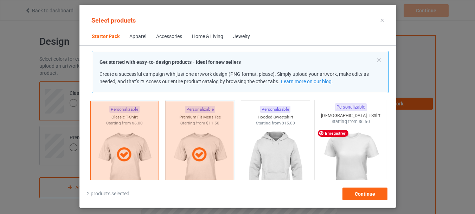
click at [341, 161] on img at bounding box center [351, 166] width 66 height 83
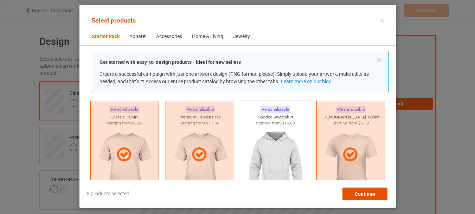
click at [357, 190] on div "Continue" at bounding box center [364, 193] width 45 height 13
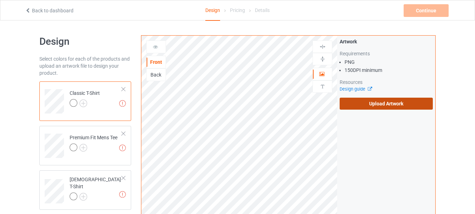
click at [360, 109] on label "Upload Artwork" at bounding box center [386, 103] width 93 height 12
click at [0, 0] on input "Upload Artwork" at bounding box center [0, 0] width 0 height 0
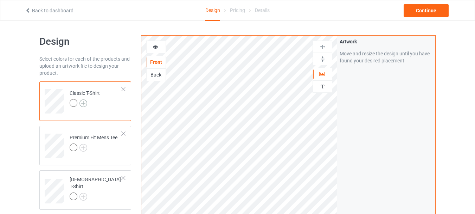
click at [82, 104] on img at bounding box center [84, 103] width 8 height 8
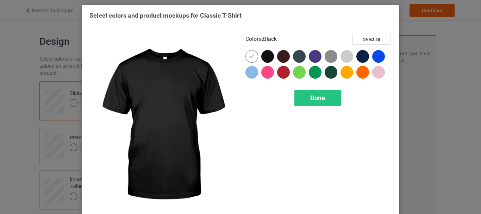
click at [266, 58] on div at bounding box center [267, 56] width 13 height 13
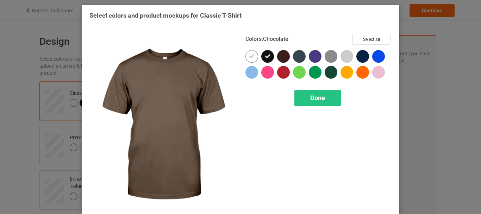
click at [280, 60] on div at bounding box center [283, 56] width 13 height 13
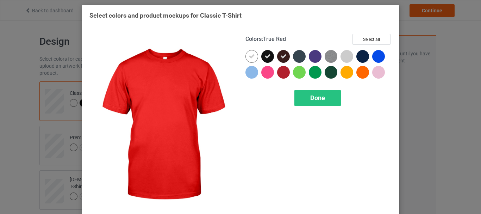
click at [283, 71] on div at bounding box center [283, 72] width 13 height 13
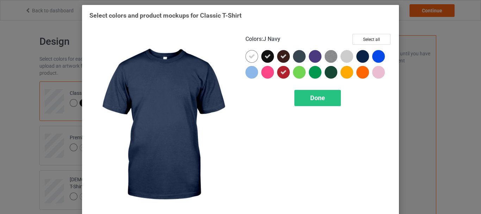
click at [362, 56] on div at bounding box center [362, 56] width 13 height 13
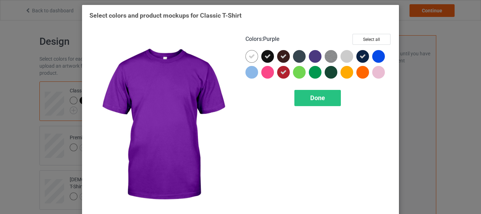
click at [312, 56] on div at bounding box center [315, 56] width 13 height 13
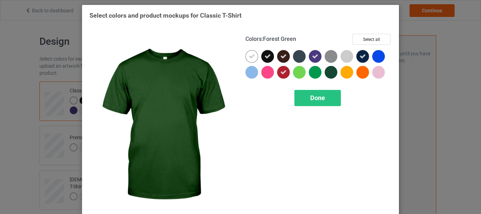
click at [329, 71] on div at bounding box center [330, 72] width 13 height 13
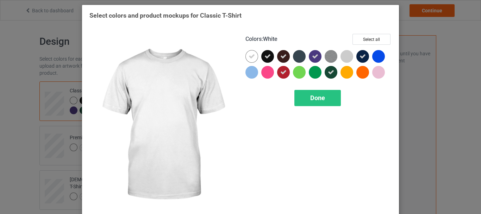
click at [248, 55] on icon at bounding box center [251, 56] width 6 height 6
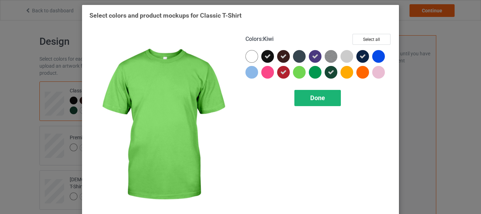
click at [306, 95] on div "Done" at bounding box center [317, 98] width 46 height 16
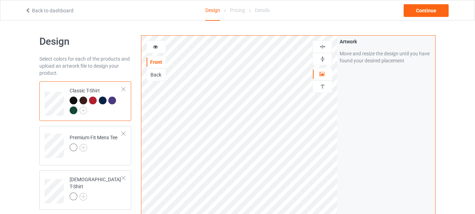
click at [156, 49] on div at bounding box center [156, 46] width 19 height 7
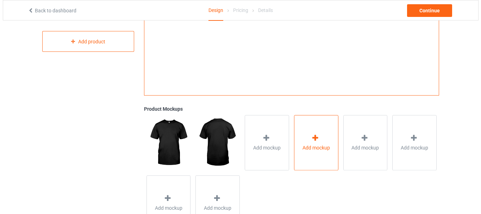
scroll to position [195, 0]
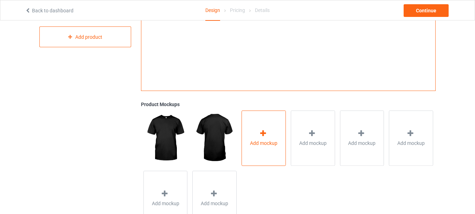
click at [264, 133] on icon at bounding box center [263, 132] width 9 height 7
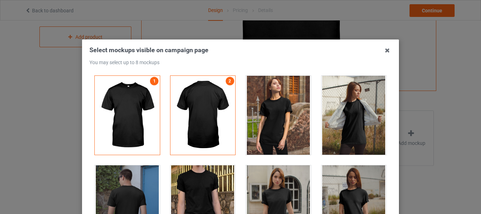
click at [277, 126] on div at bounding box center [278, 115] width 65 height 79
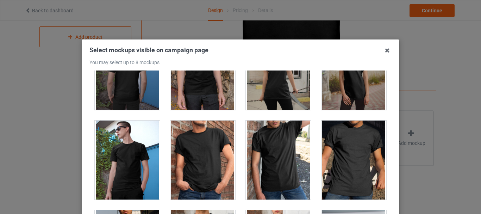
scroll to position [149, 0]
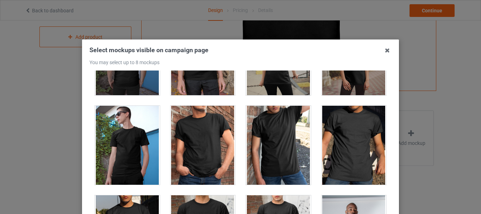
click at [133, 161] on div at bounding box center [127, 145] width 65 height 79
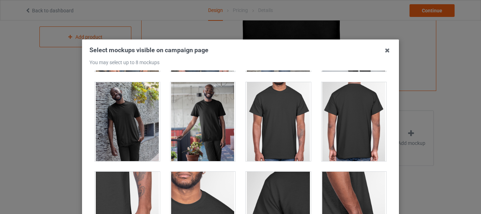
scroll to position [368, 0]
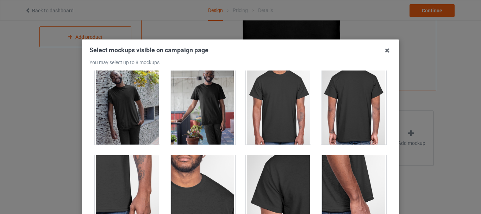
click at [127, 119] on div at bounding box center [127, 104] width 65 height 79
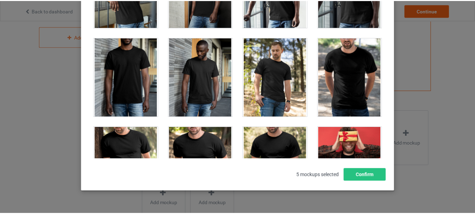
scroll to position [99, 0]
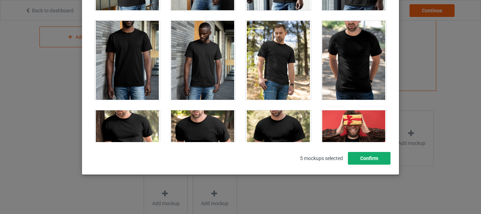
click at [362, 160] on button "Confirm" at bounding box center [369, 158] width 43 height 13
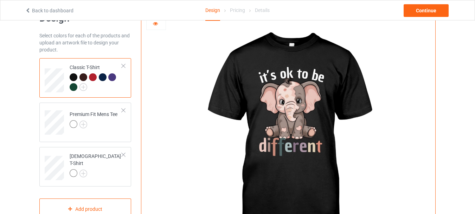
scroll to position [24, 0]
click at [102, 131] on td "Premium Fit Mens Tee" at bounding box center [96, 119] width 60 height 29
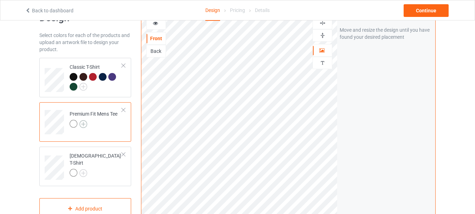
click at [83, 124] on img at bounding box center [84, 124] width 8 height 8
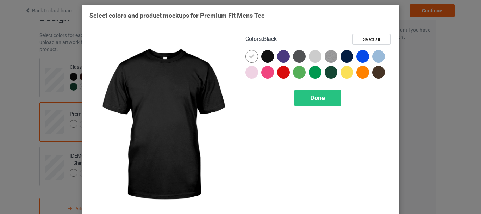
click at [263, 58] on div at bounding box center [267, 56] width 13 height 13
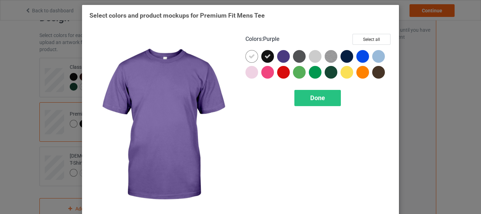
click at [284, 58] on div at bounding box center [283, 56] width 13 height 13
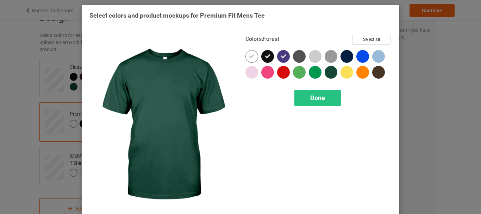
click at [327, 74] on div at bounding box center [330, 72] width 13 height 13
click at [328, 74] on icon at bounding box center [331, 72] width 6 height 6
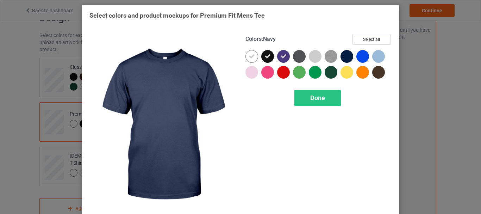
drag, startPoint x: 327, startPoint y: 74, endPoint x: 347, endPoint y: 56, distance: 27.4
click at [347, 56] on div at bounding box center [318, 66] width 146 height 32
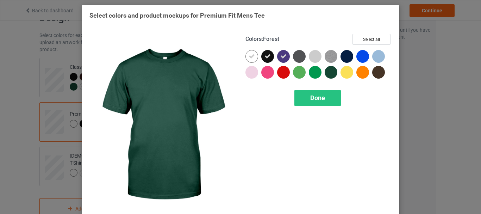
click at [329, 70] on div at bounding box center [330, 72] width 13 height 13
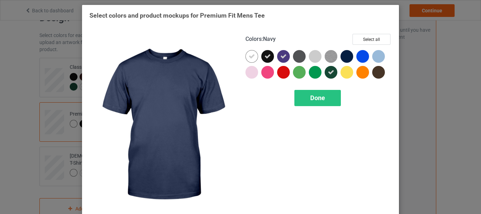
click at [346, 55] on div at bounding box center [346, 56] width 13 height 13
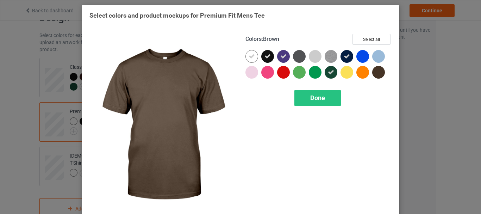
click at [378, 72] on div at bounding box center [378, 72] width 13 height 13
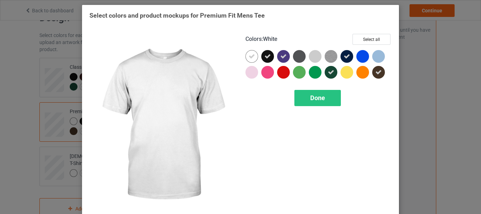
click at [249, 57] on icon at bounding box center [251, 56] width 6 height 6
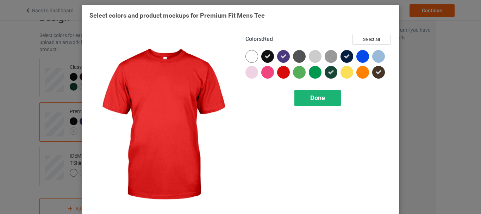
click at [310, 101] on span "Done" at bounding box center [317, 97] width 15 height 7
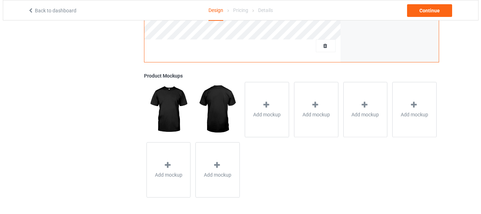
scroll to position [242, 0]
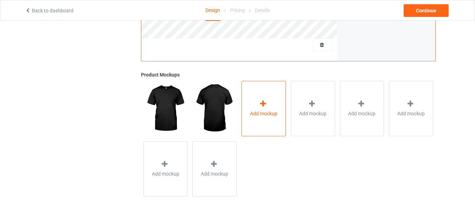
click at [266, 113] on span "Add mockup" at bounding box center [263, 113] width 27 height 7
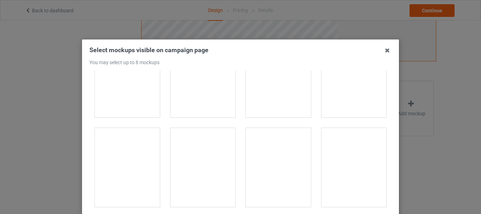
scroll to position [575, 0]
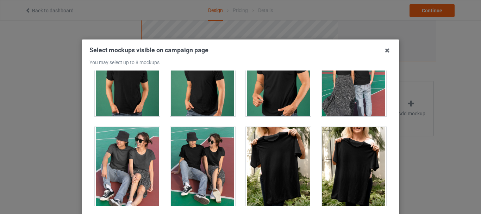
click at [204, 151] on div at bounding box center [202, 166] width 65 height 79
click at [275, 164] on div at bounding box center [278, 166] width 65 height 79
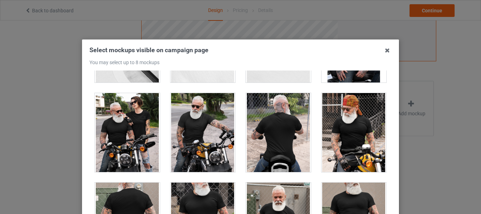
scroll to position [2036, 0]
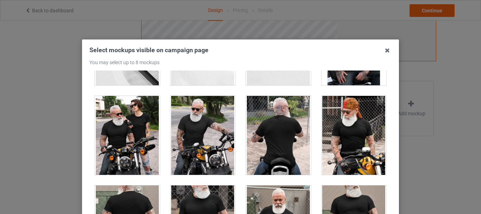
click at [185, 149] on div at bounding box center [202, 135] width 65 height 79
click at [395, 135] on div "Select mockups visible on campaign page You may select up to 8 mockups 1 2 3 4 …" at bounding box center [240, 156] width 317 height 234
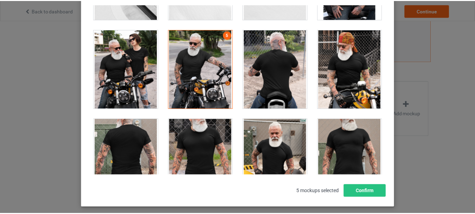
scroll to position [99, 0]
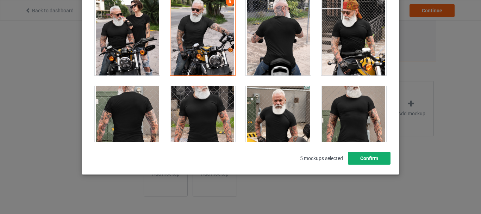
click at [359, 162] on button "Confirm" at bounding box center [369, 158] width 43 height 13
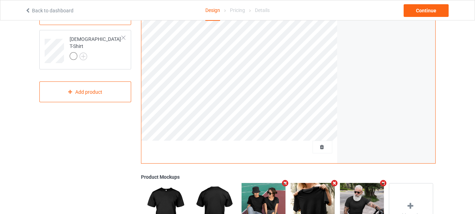
scroll to position [108, 0]
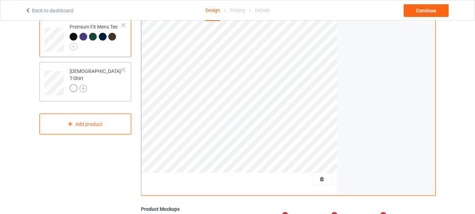
click at [83, 85] on img at bounding box center [84, 88] width 8 height 8
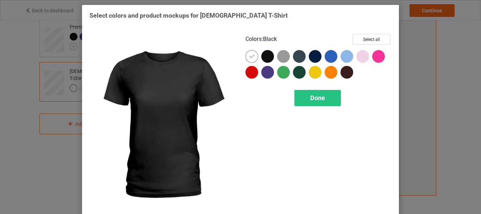
click at [265, 56] on div at bounding box center [267, 56] width 13 height 13
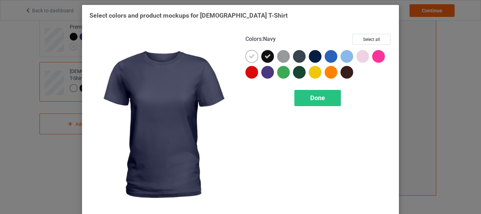
click at [310, 57] on div at bounding box center [315, 56] width 13 height 13
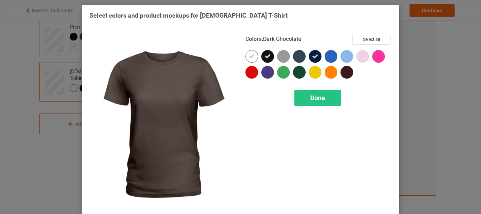
click at [346, 76] on div at bounding box center [346, 72] width 13 height 13
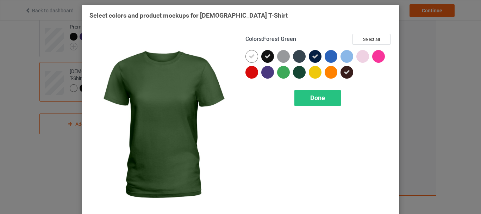
click at [294, 71] on div at bounding box center [299, 72] width 13 height 13
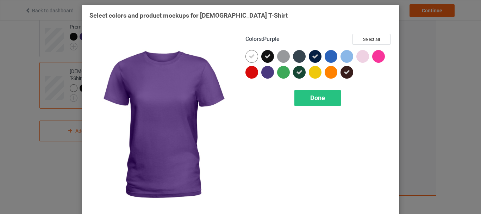
click at [265, 71] on div at bounding box center [267, 72] width 13 height 13
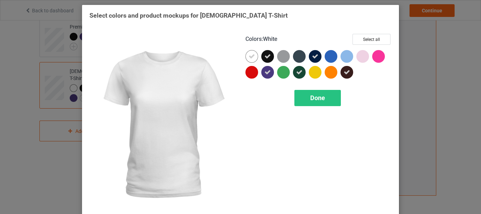
click at [250, 57] on icon at bounding box center [251, 56] width 6 height 6
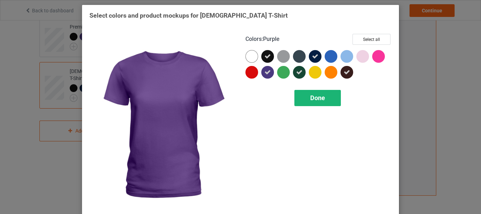
click at [319, 106] on div "Done" at bounding box center [317, 98] width 46 height 16
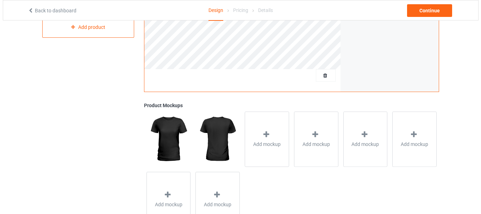
scroll to position [242, 0]
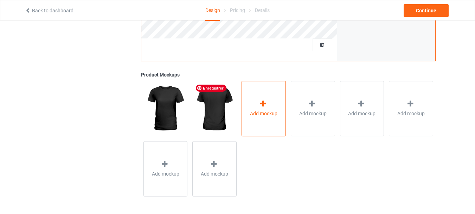
click at [267, 111] on span "Add mockup" at bounding box center [263, 113] width 27 height 7
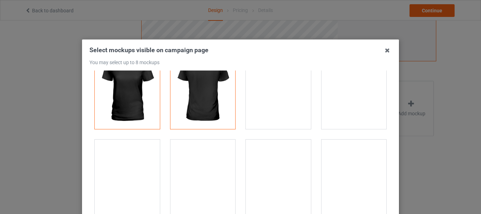
scroll to position [30, 0]
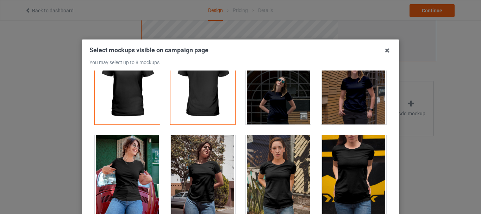
click at [270, 104] on div at bounding box center [278, 84] width 65 height 79
click at [194, 180] on div at bounding box center [202, 174] width 65 height 79
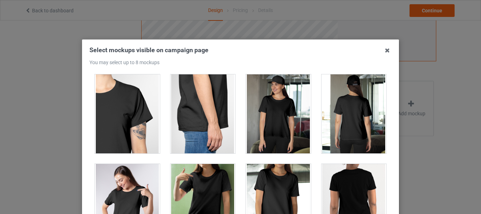
scroll to position [373, 0]
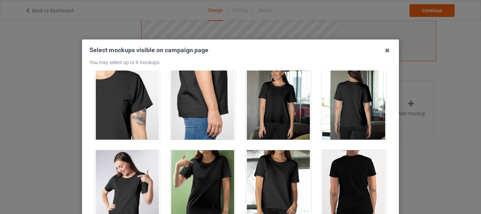
click at [268, 109] on div at bounding box center [278, 100] width 65 height 79
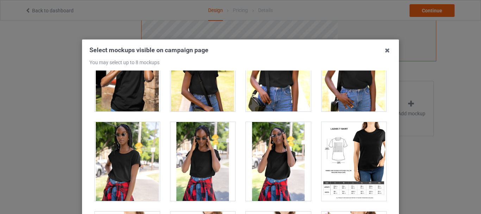
scroll to position [1559, 0]
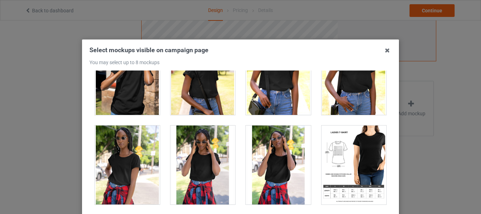
click at [189, 165] on div at bounding box center [202, 164] width 65 height 79
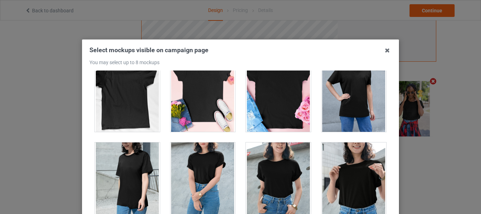
scroll to position [1185, 0]
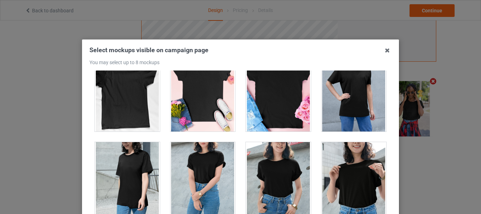
click at [342, 184] on div at bounding box center [353, 181] width 65 height 79
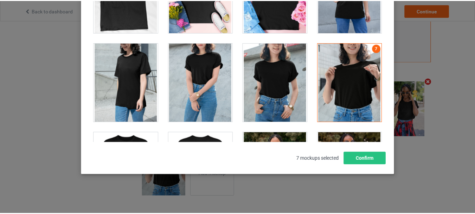
scroll to position [99, 0]
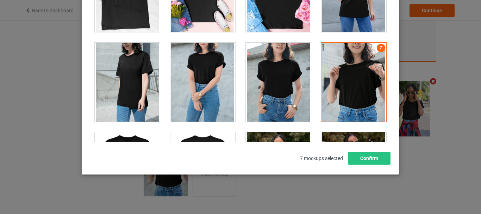
click at [347, 90] on div at bounding box center [353, 82] width 65 height 79
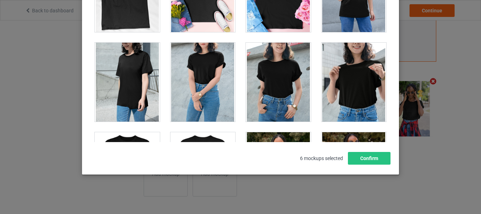
click at [357, 72] on div at bounding box center [353, 82] width 65 height 79
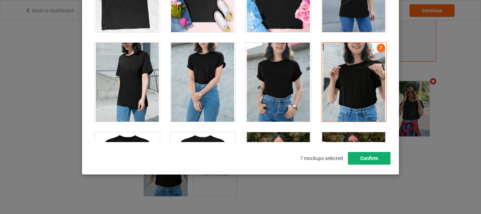
click at [360, 158] on button "Confirm" at bounding box center [369, 158] width 43 height 13
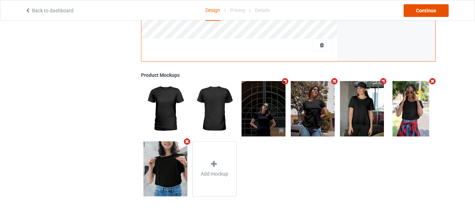
click at [423, 11] on div "Continue" at bounding box center [426, 10] width 45 height 13
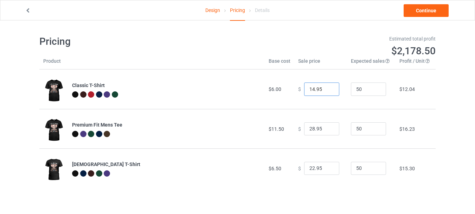
click at [328, 90] on input "14.95" at bounding box center [321, 88] width 35 height 13
click at [328, 90] on input "13.95" at bounding box center [321, 88] width 35 height 13
type input "12.95"
click at [328, 90] on input "12.95" at bounding box center [321, 88] width 35 height 13
click at [328, 130] on input "21.95" at bounding box center [321, 128] width 35 height 13
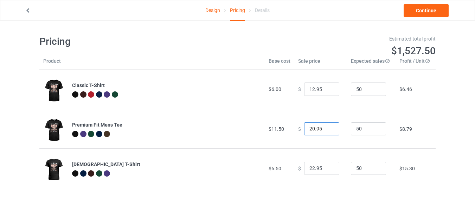
click at [328, 130] on input "20.95" at bounding box center [321, 128] width 35 height 13
click at [328, 130] on input "19.95" at bounding box center [321, 128] width 35 height 13
click at [328, 130] on input "18.95" at bounding box center [321, 128] width 35 height 13
type input "17.95"
click at [328, 130] on input "17.95" at bounding box center [321, 128] width 35 height 13
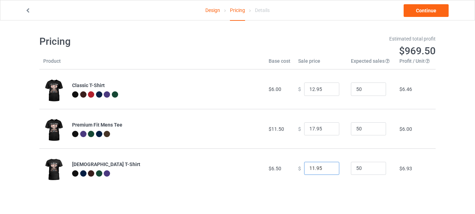
click at [327, 170] on input "11.95" at bounding box center [321, 168] width 35 height 13
type input "12.95"
click at [328, 166] on input "12.95" at bounding box center [321, 168] width 35 height 13
click at [421, 11] on link "Continue" at bounding box center [426, 10] width 45 height 13
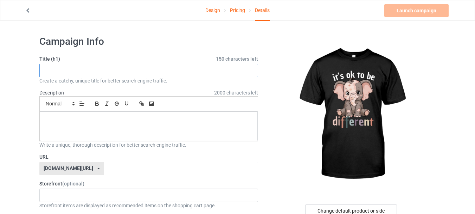
click at [110, 66] on input "text" at bounding box center [148, 70] width 219 height 13
paste input "It's Ok to Be Different Elephant World Vitiligo Day 2024"
type input "It's Ok to Be Different Elephant World Vitiligo Day 2024"
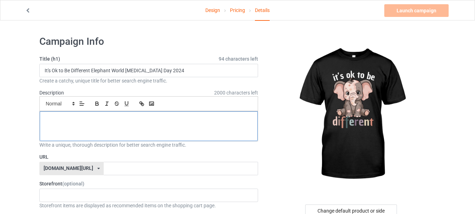
click at [95, 127] on div at bounding box center [149, 126] width 218 height 30
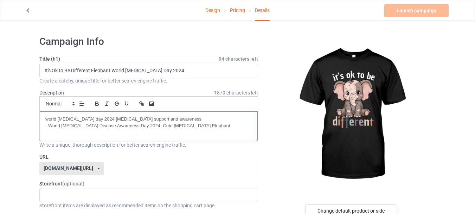
click at [49, 125] on span "- World Vitiligo Disease Awareness Day 2024, Cute Vitiligo Elephant" at bounding box center [137, 125] width 185 height 5
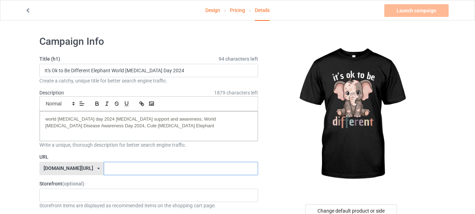
click at [147, 166] on input "text" at bounding box center [181, 168] width 154 height 13
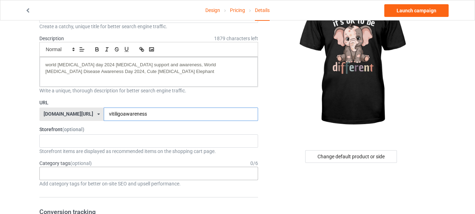
scroll to position [57, 0]
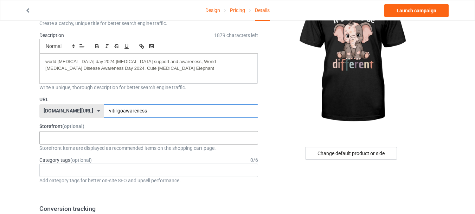
type input "vitiligoawareness"
click at [103, 139] on div "InkSpire : Custom Apparel and Gifts That Inspire 64cfad196bdd59002f2c0493" at bounding box center [148, 137] width 219 height 13
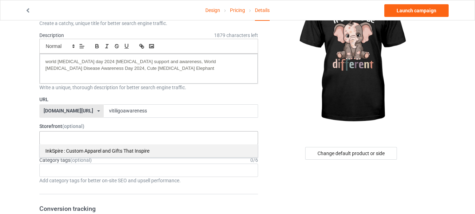
click at [107, 149] on div "InkSpire : Custom Apparel and Gifts That Inspire" at bounding box center [149, 150] width 218 height 13
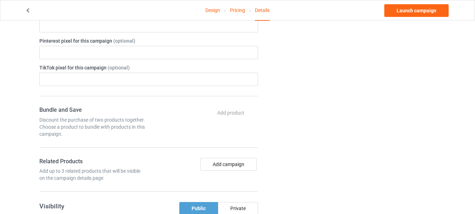
scroll to position [377, 0]
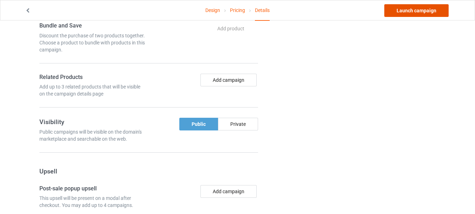
click at [409, 11] on link "Launch campaign" at bounding box center [417, 10] width 64 height 13
